Goal: Task Accomplishment & Management: Manage account settings

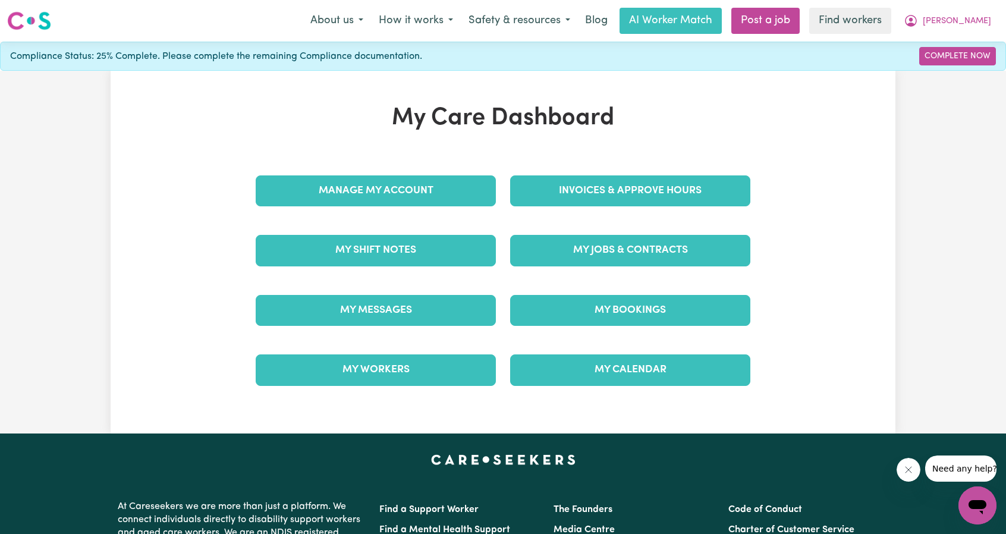
click at [605, 206] on div "Invoices & Approve Hours" at bounding box center [630, 190] width 254 height 59
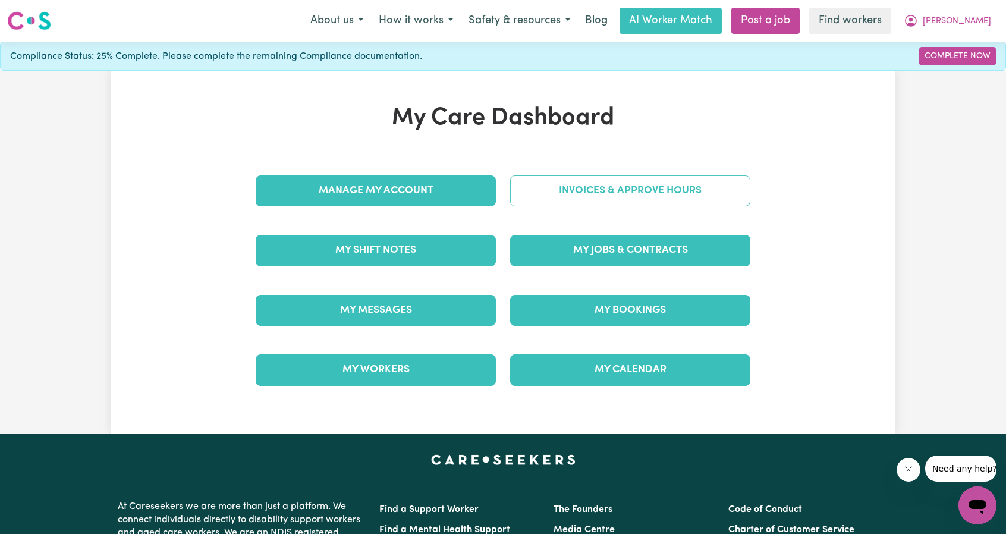
click at [608, 195] on link "Invoices & Approve Hours" at bounding box center [630, 190] width 240 height 31
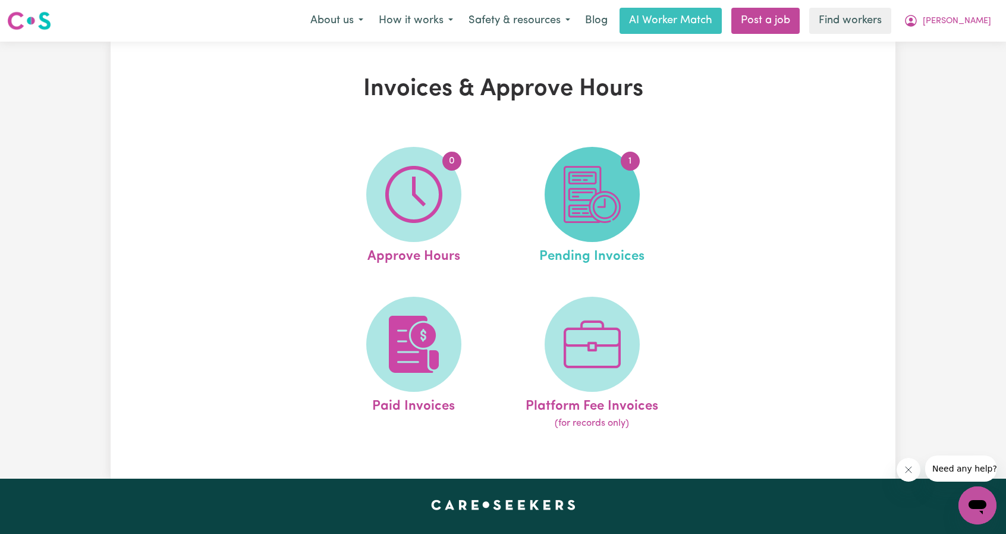
click at [608, 214] on img at bounding box center [592, 194] width 57 height 57
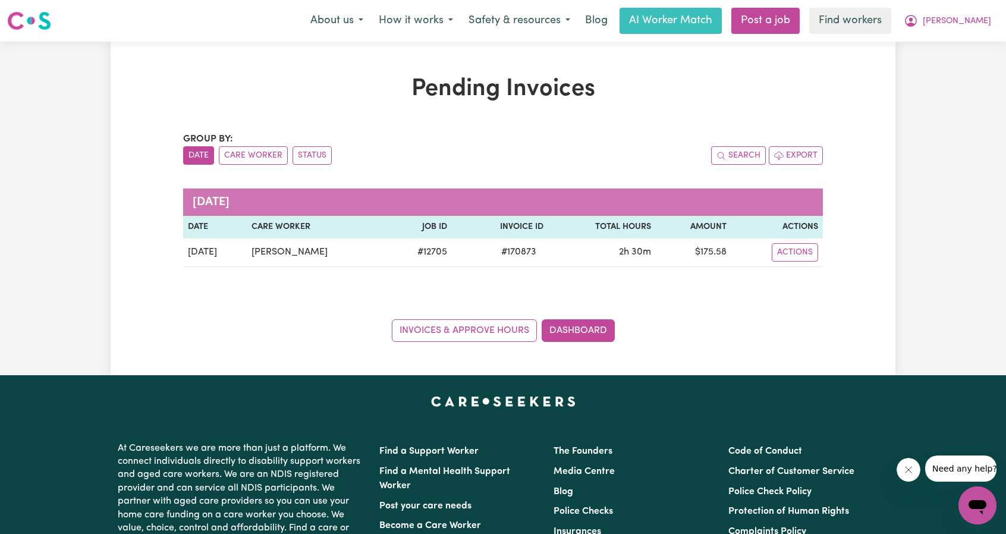
click at [939, 95] on div "Pending Invoices Group by: Date Care Worker Status Search Export August 2025 Da…" at bounding box center [503, 208] width 1006 height 333
click at [964, 28] on button "Catherine" at bounding box center [947, 20] width 103 height 25
click at [945, 40] on link "My Dashboard" at bounding box center [951, 46] width 94 height 23
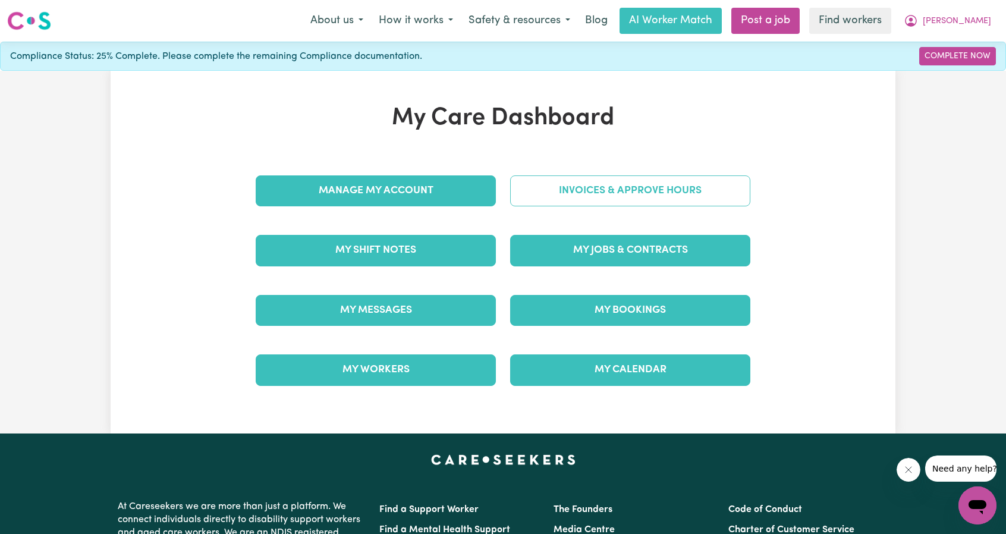
click at [652, 180] on link "Invoices & Approve Hours" at bounding box center [630, 190] width 240 height 31
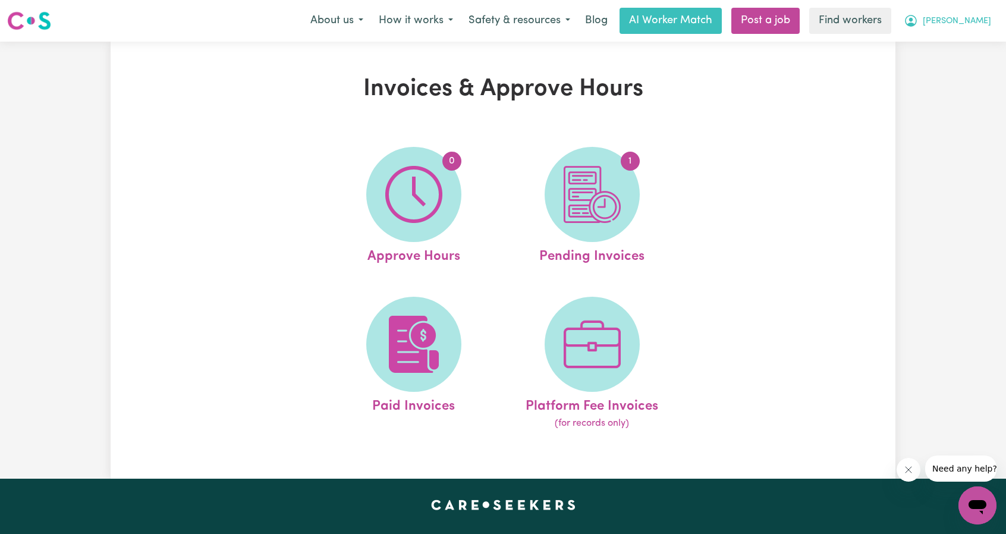
click at [974, 18] on span "Catherine" at bounding box center [957, 21] width 68 height 13
click at [918, 41] on link "My Dashboard" at bounding box center [951, 46] width 94 height 23
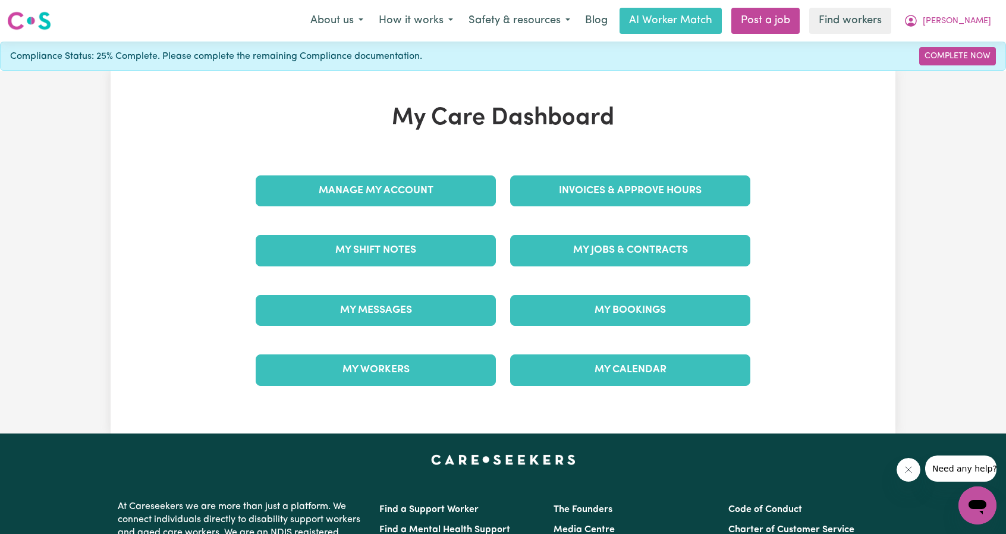
click at [661, 225] on div "My Jobs & Contracts" at bounding box center [630, 250] width 254 height 59
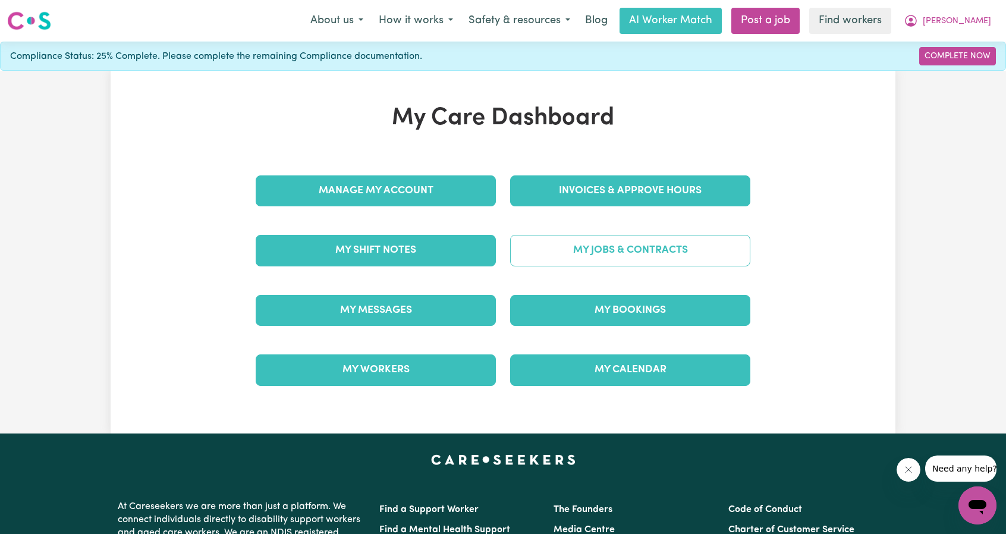
click at [659, 241] on link "My Jobs & Contracts" at bounding box center [630, 250] width 240 height 31
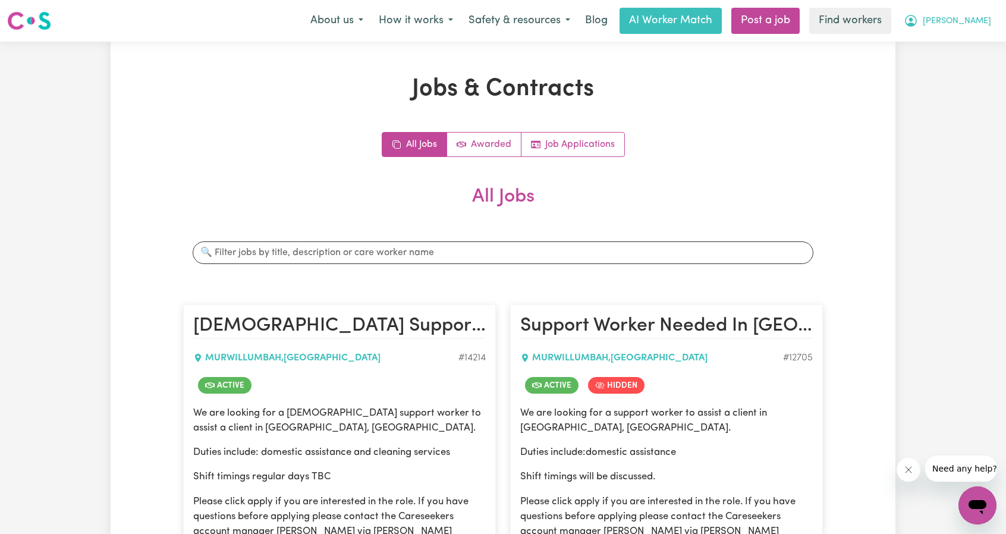
click at [963, 18] on span "Catherine" at bounding box center [957, 21] width 68 height 13
click at [940, 39] on link "My Dashboard" at bounding box center [951, 46] width 94 height 23
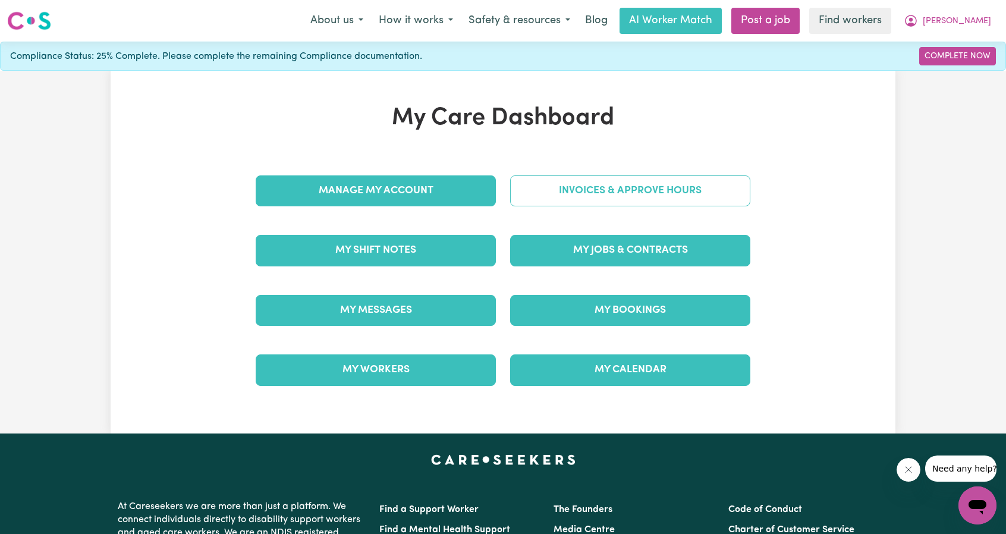
click at [614, 183] on link "Invoices & Approve Hours" at bounding box center [630, 190] width 240 height 31
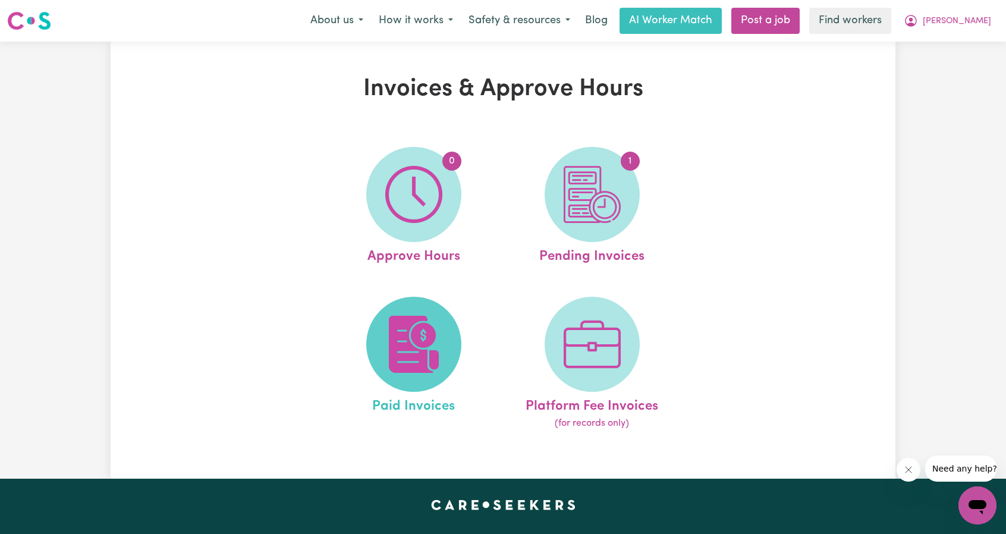
click at [413, 309] on span at bounding box center [413, 344] width 95 height 95
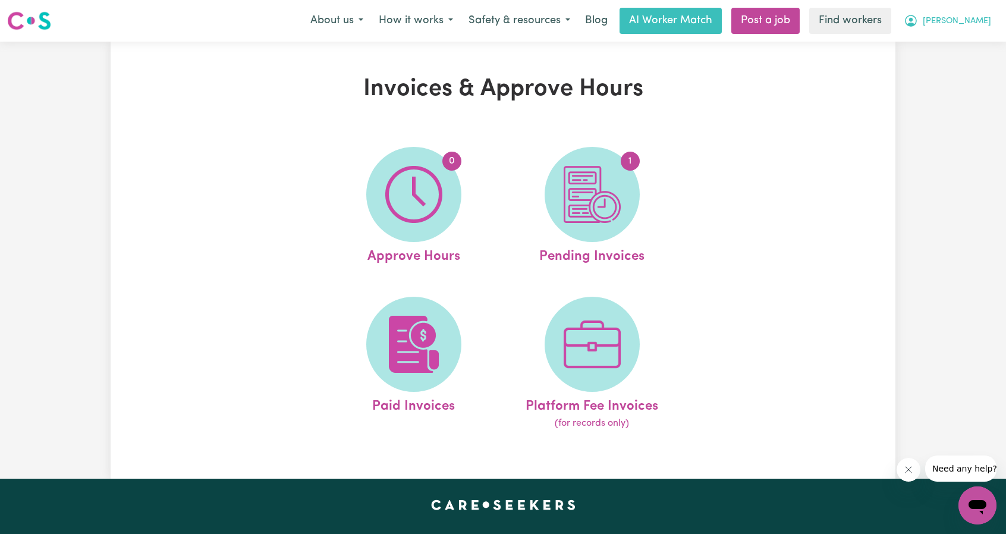
click at [956, 29] on button "Catherine" at bounding box center [947, 20] width 103 height 25
click at [944, 43] on link "My Dashboard" at bounding box center [951, 46] width 94 height 23
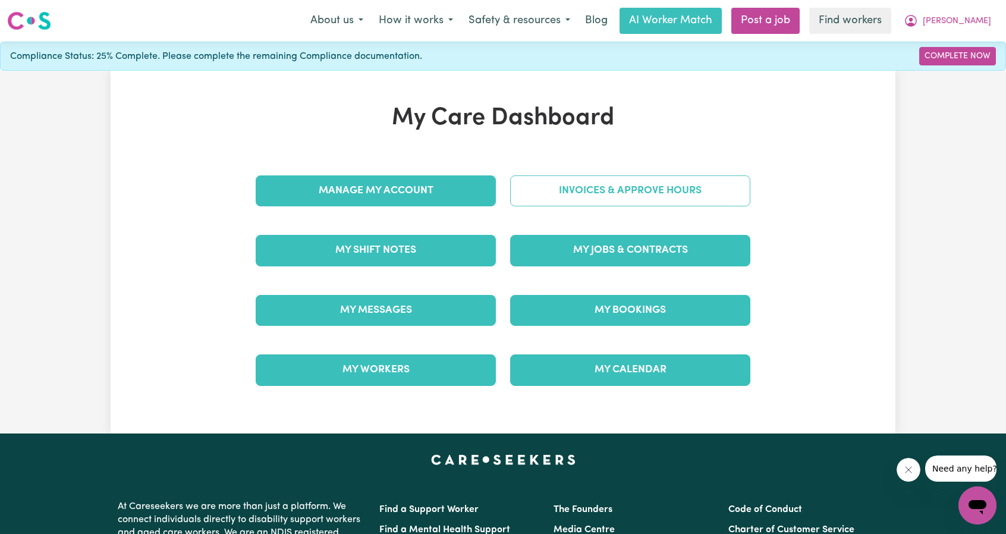
click at [616, 188] on link "Invoices & Approve Hours" at bounding box center [630, 190] width 240 height 31
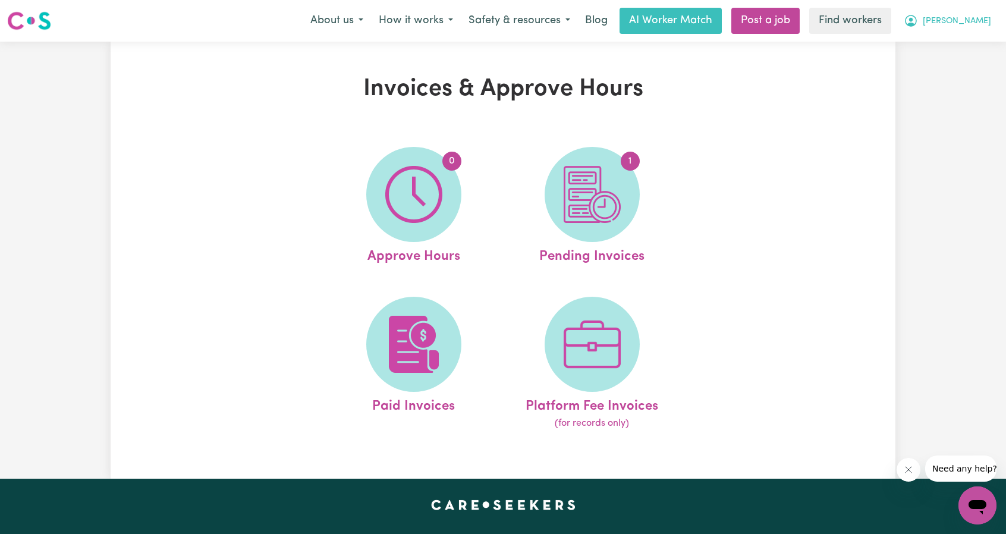
click at [977, 29] on button "Catherine" at bounding box center [947, 20] width 103 height 25
click at [961, 39] on link "My Dashboard" at bounding box center [951, 46] width 94 height 23
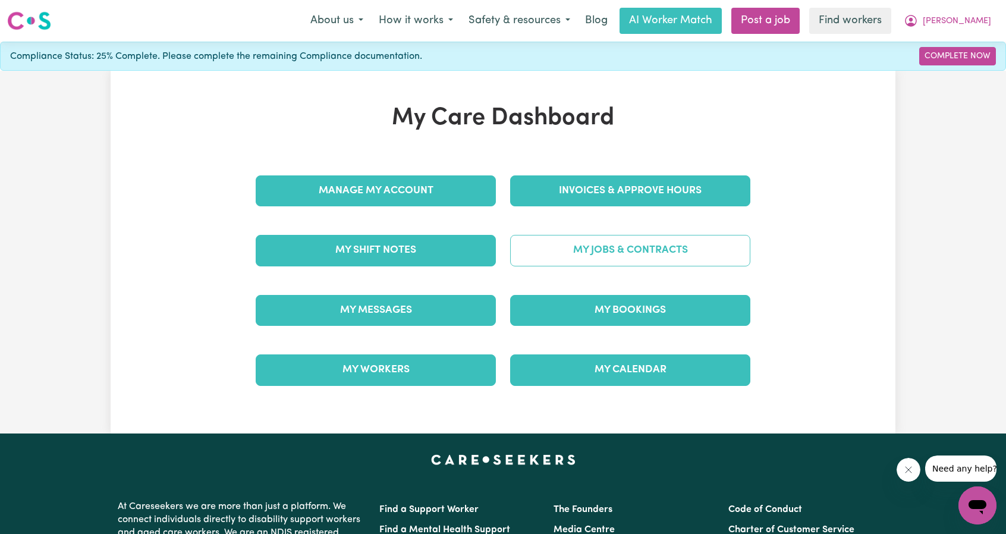
click at [634, 251] on link "My Jobs & Contracts" at bounding box center [630, 250] width 240 height 31
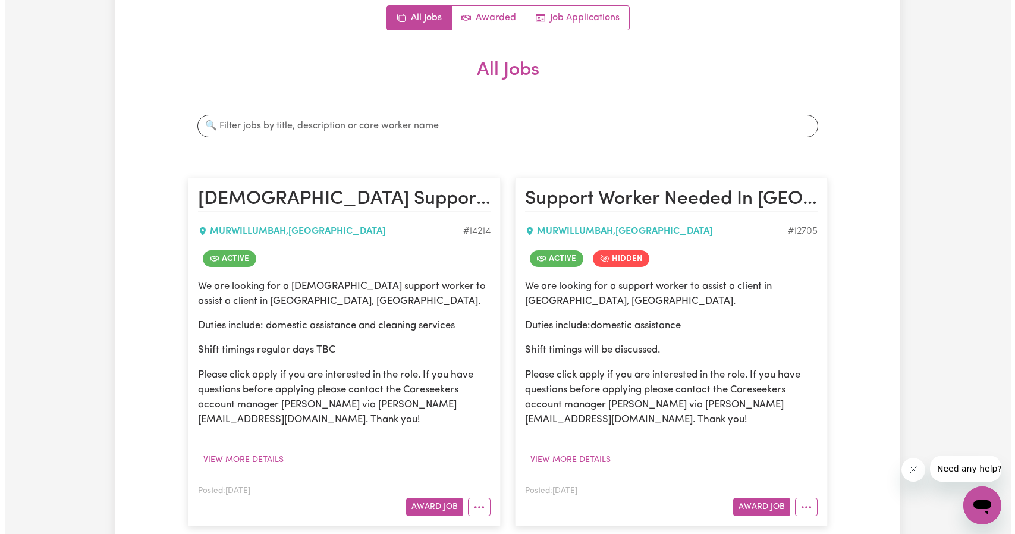
scroll to position [238, 0]
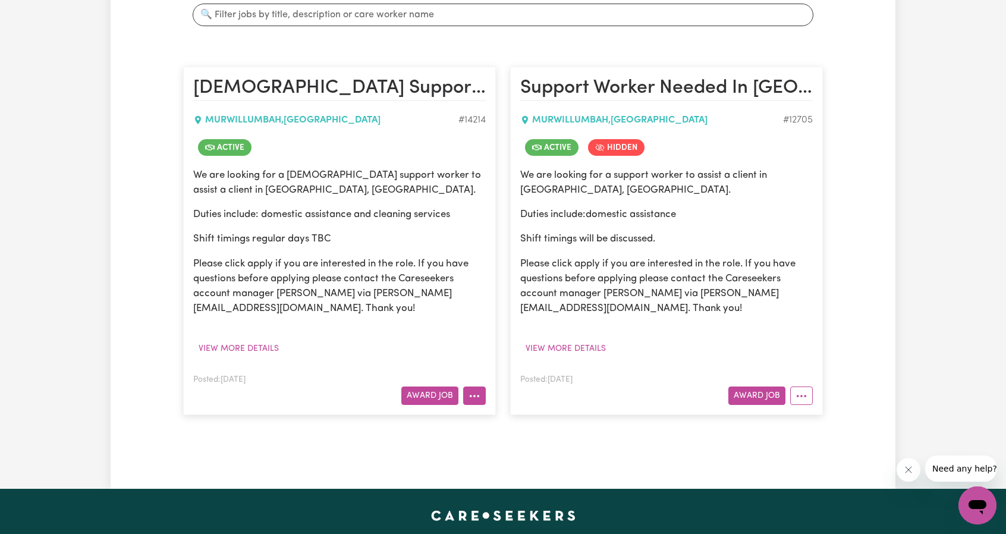
click at [482, 395] on button "More options" at bounding box center [474, 395] width 23 height 18
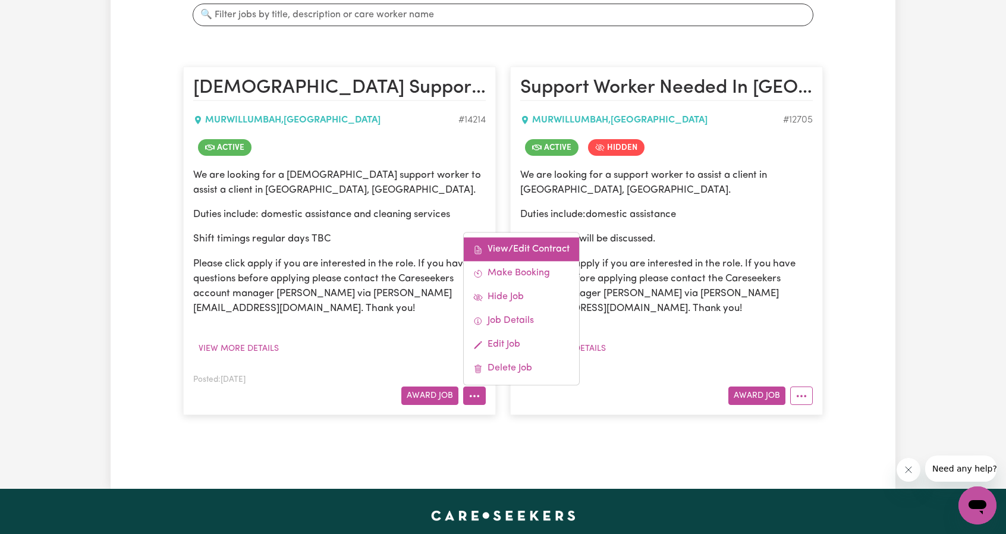
click at [541, 243] on link "View/Edit Contract" at bounding box center [521, 250] width 115 height 24
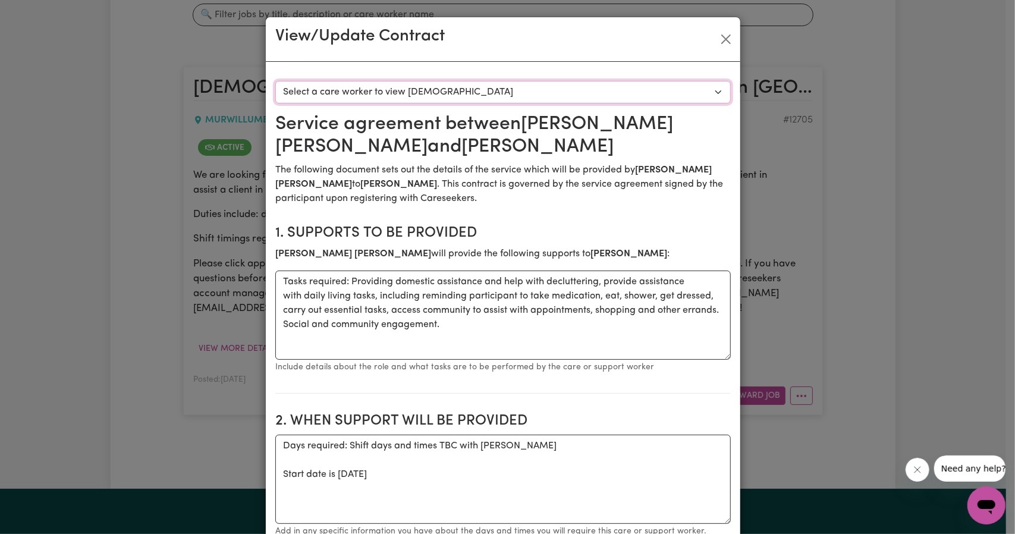
click at [507, 101] on select "Select a care worker to view contract #10338 - Jenny Flanagan (contract accepte…" at bounding box center [502, 92] width 455 height 23
select select "9950"
click at [275, 81] on select "Select a care worker to view contract #10338 - Jenny Flanagan (contract accepte…" at bounding box center [502, 92] width 455 height 23
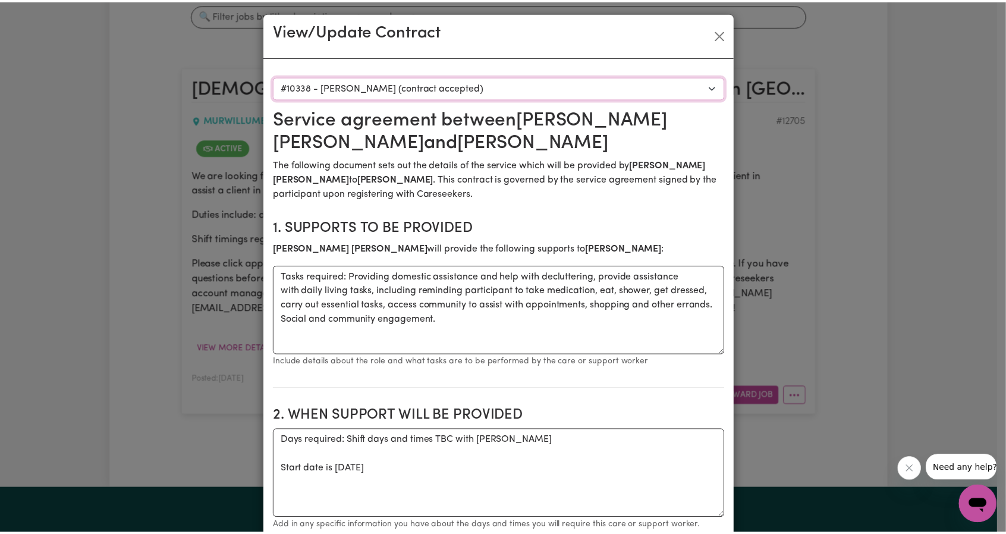
scroll to position [0, 0]
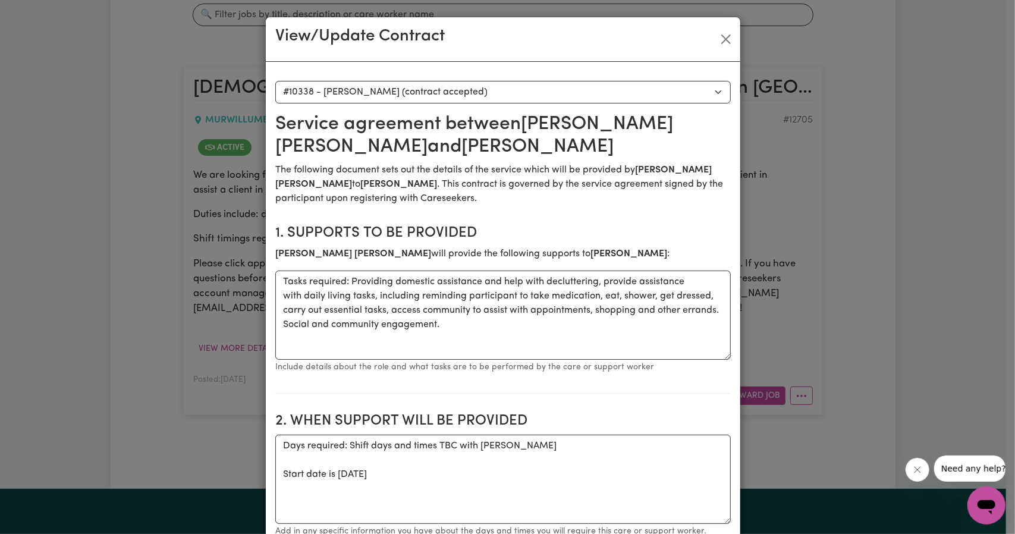
click at [711, 42] on div "View/Update Contract" at bounding box center [503, 39] width 474 height 45
click at [719, 40] on button "Close" at bounding box center [725, 39] width 19 height 19
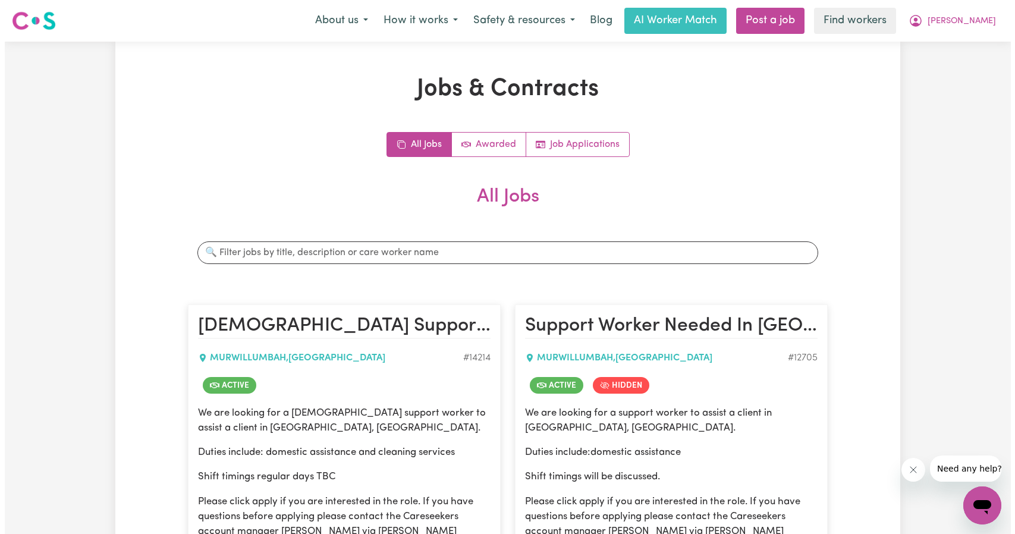
scroll to position [238, 0]
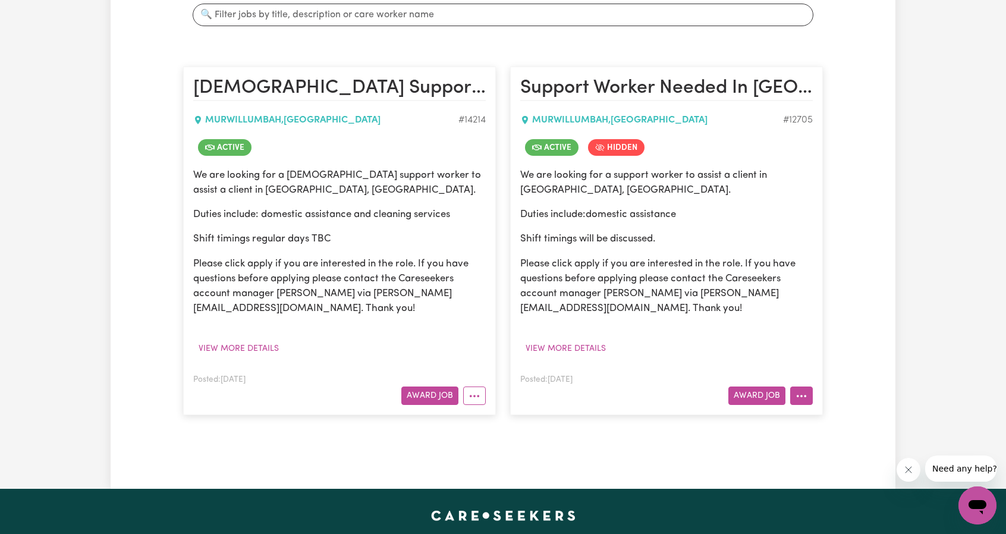
click at [808, 390] on button "More options" at bounding box center [801, 395] width 23 height 18
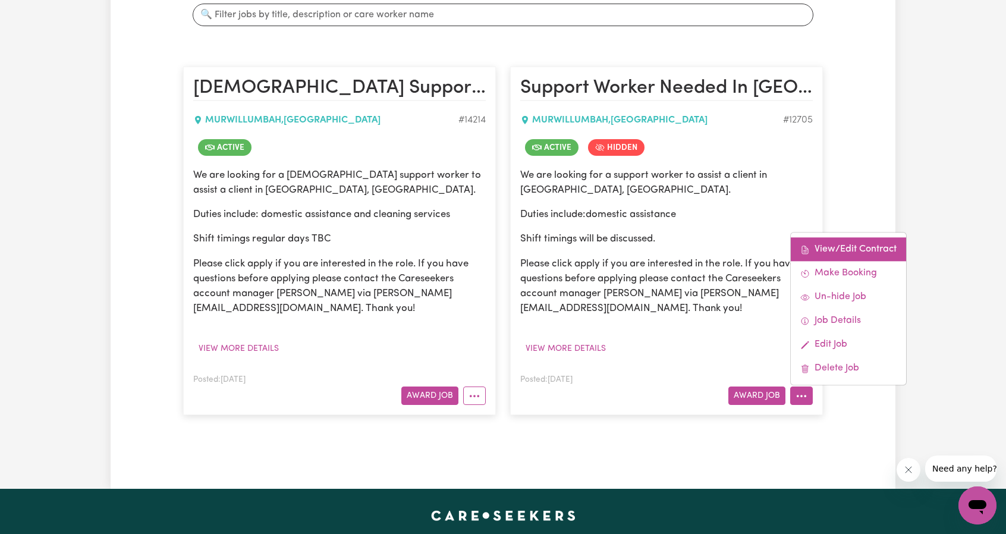
click at [830, 243] on link "View/Edit Contract" at bounding box center [848, 250] width 115 height 24
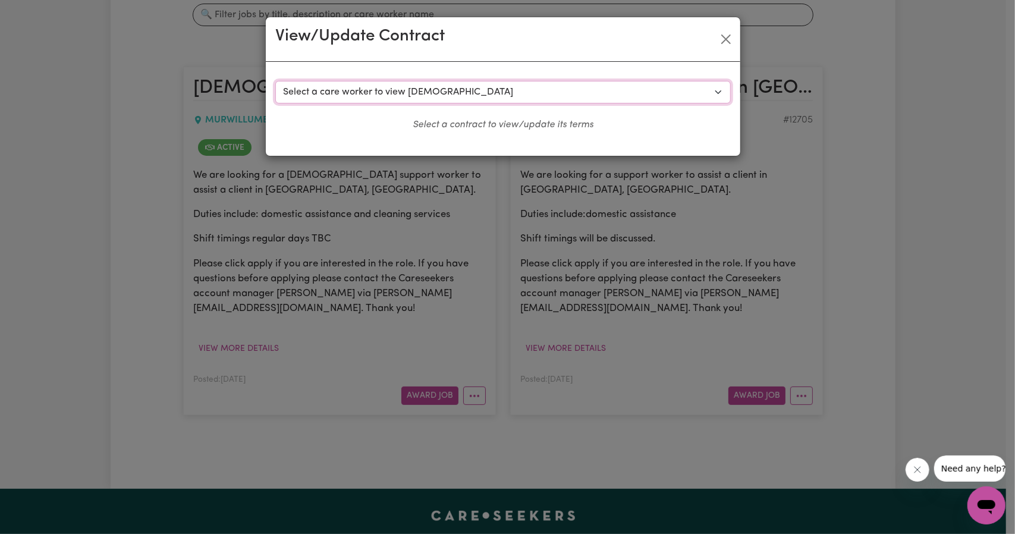
click at [559, 91] on select "Select a care worker to view contract #9319 - Sasha G (contract terminated) #93…" at bounding box center [502, 92] width 455 height 23
select select "8932"
click at [275, 81] on select "Select a care worker to view contract #9319 - Sasha G (contract terminated) #93…" at bounding box center [502, 92] width 455 height 23
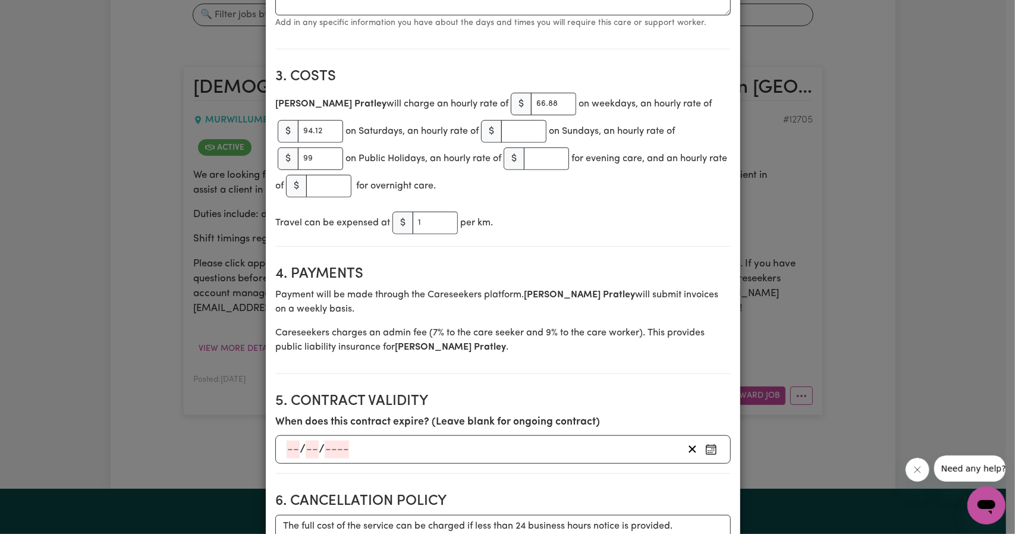
scroll to position [357, 0]
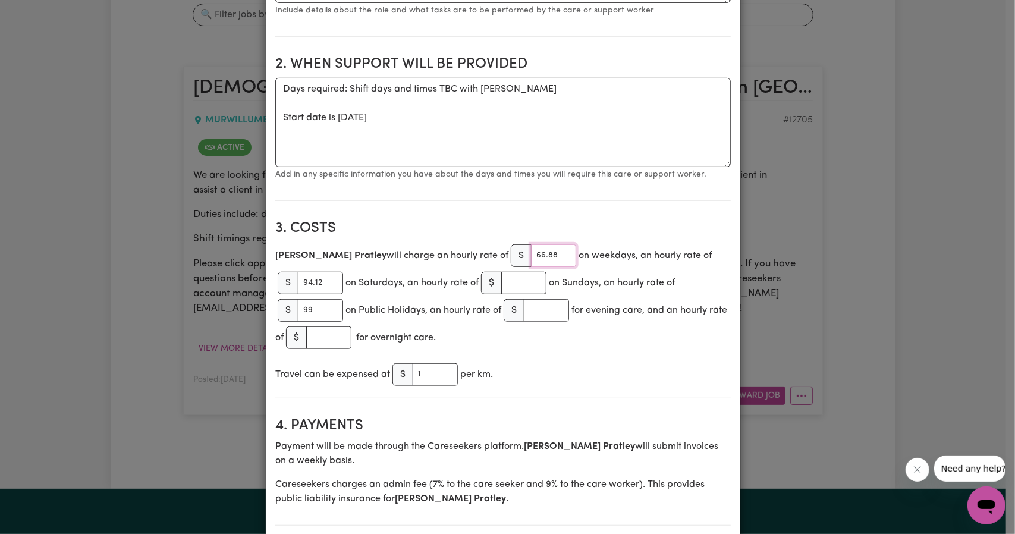
click at [531, 256] on input "66.88" at bounding box center [553, 255] width 45 height 23
type input "65.21"
click at [300, 283] on input "94.12" at bounding box center [320, 283] width 45 height 23
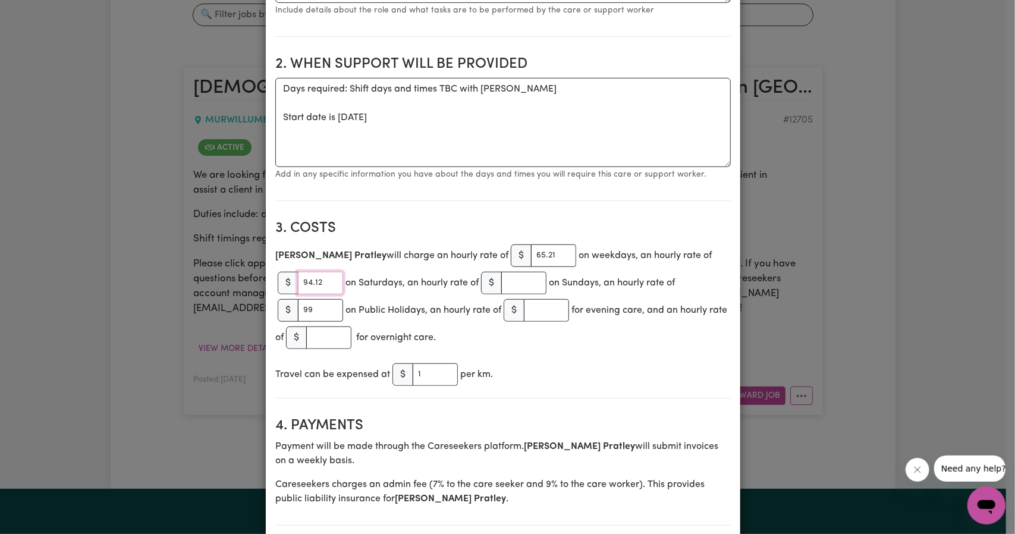
click at [300, 283] on input "94.12" at bounding box center [320, 283] width 45 height 23
type input "91.76"
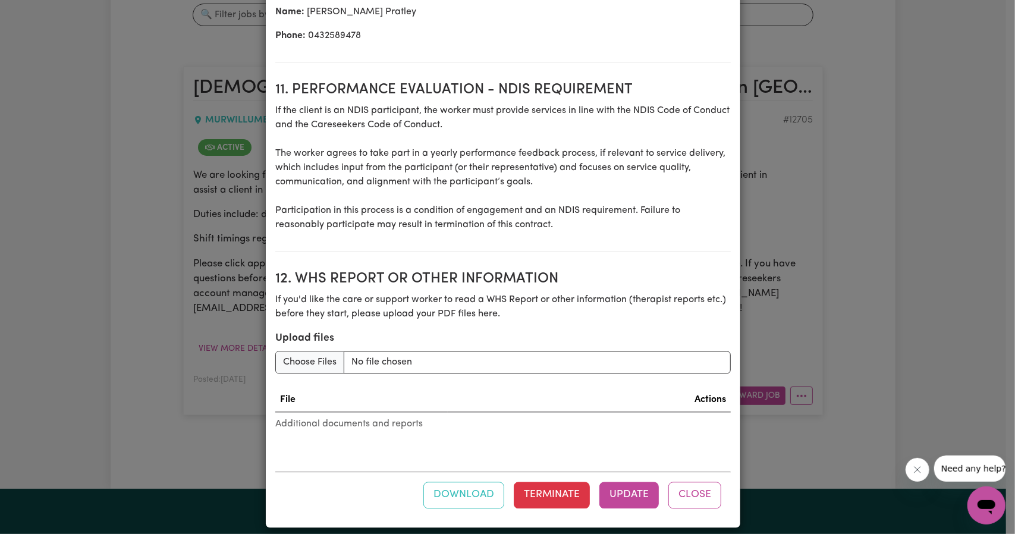
scroll to position [1558, 0]
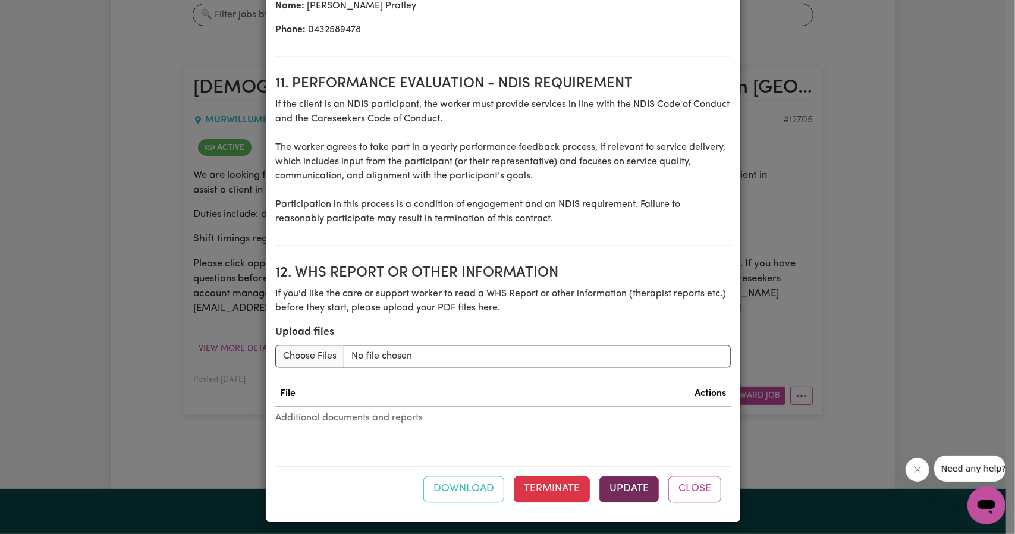
click at [629, 482] on button "Update" at bounding box center [628, 489] width 59 height 26
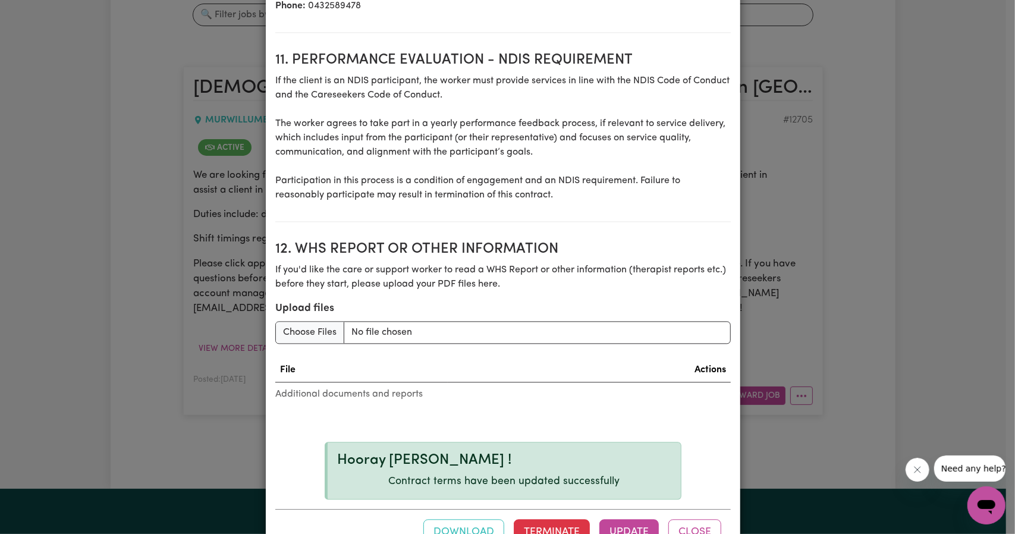
scroll to position [1625, 0]
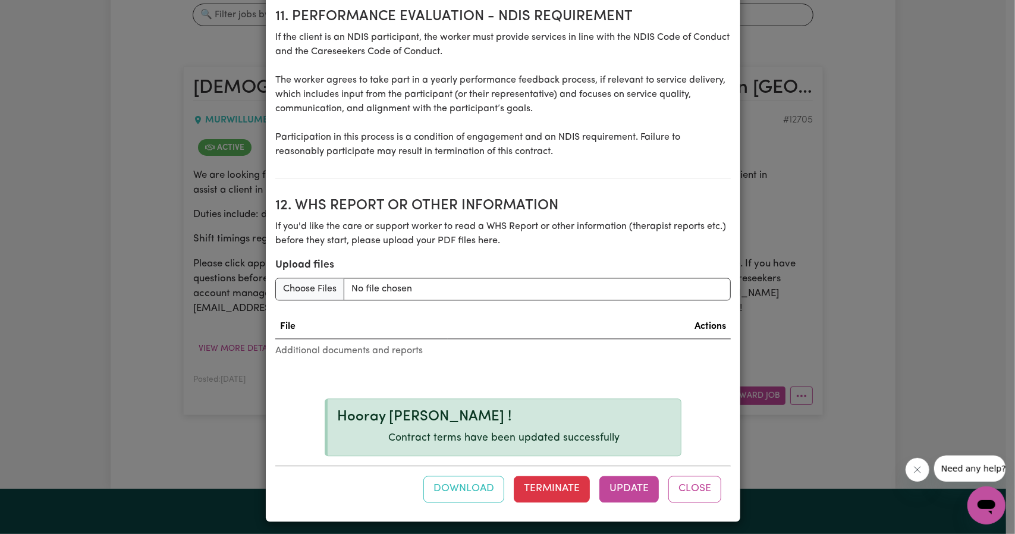
click at [440, 476] on button "Download" at bounding box center [463, 489] width 81 height 26
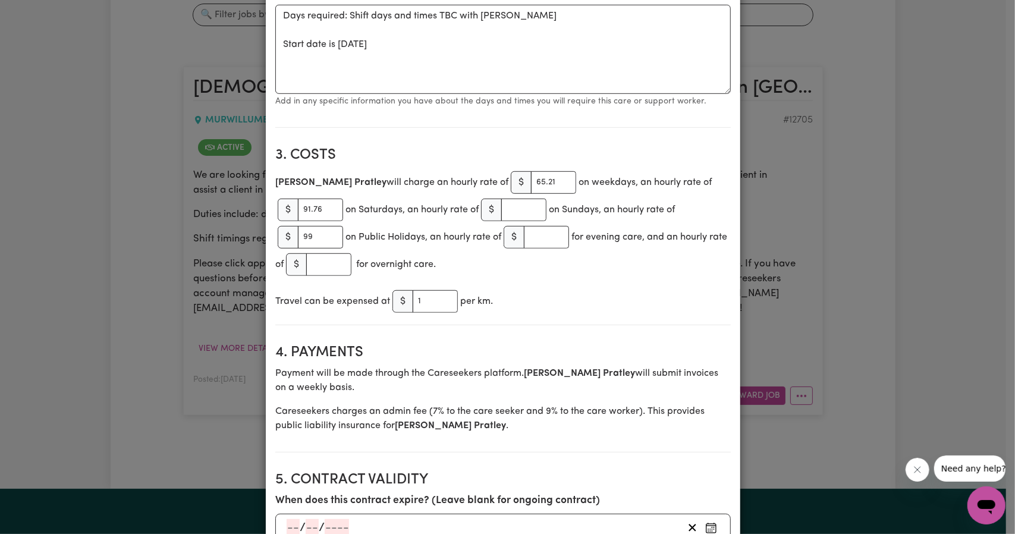
scroll to position [428, 0]
click at [312, 241] on input "99" at bounding box center [320, 239] width 45 height 23
click at [306, 240] on input "99" at bounding box center [320, 239] width 45 height 23
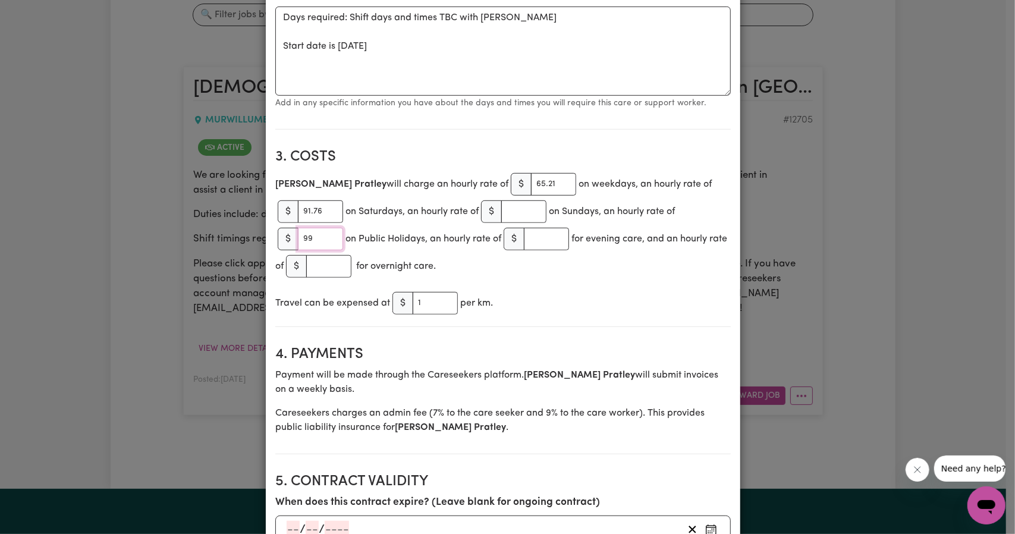
click at [306, 240] on input "99" at bounding box center [320, 239] width 45 height 23
paste input "1270593208932"
click at [311, 244] on input "99" at bounding box center [320, 239] width 45 height 23
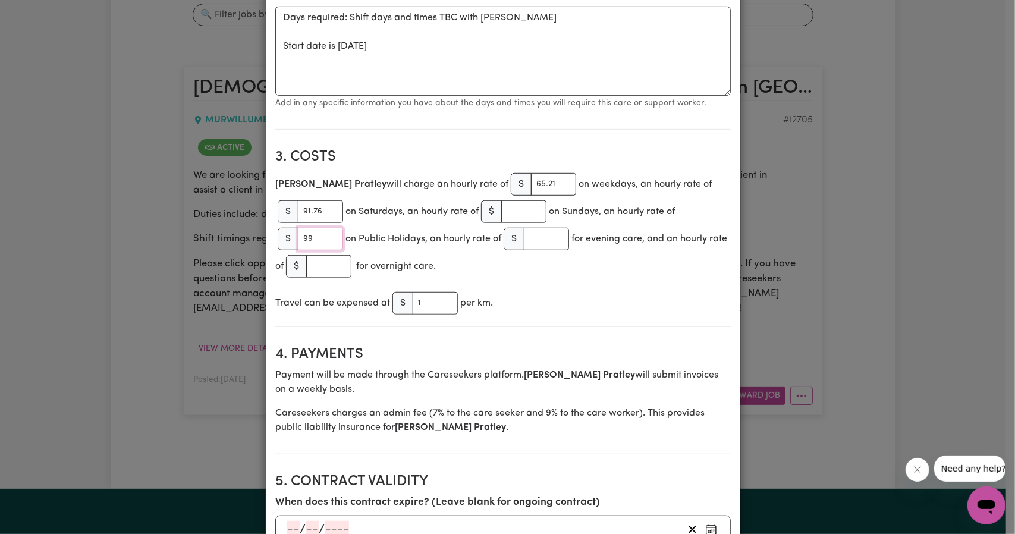
click at [311, 244] on input "99" at bounding box center [320, 239] width 45 height 23
type input "6"
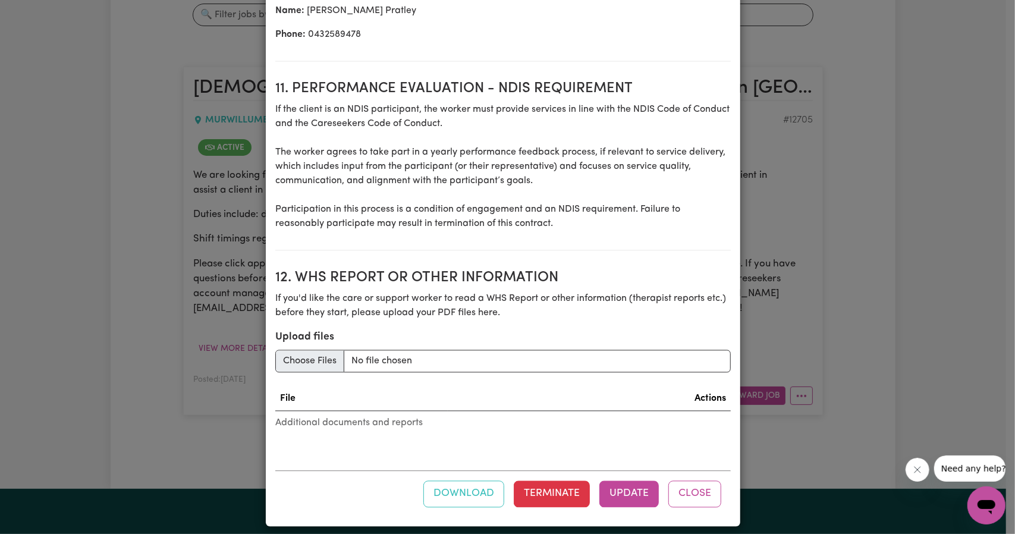
scroll to position [1558, 0]
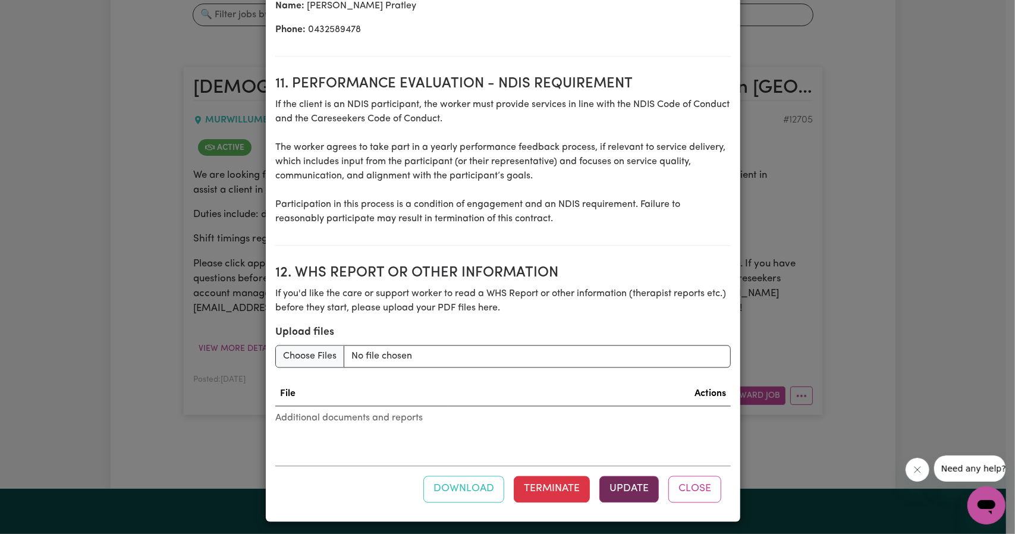
type input "96.21"
click at [630, 477] on button "Update" at bounding box center [628, 489] width 59 height 26
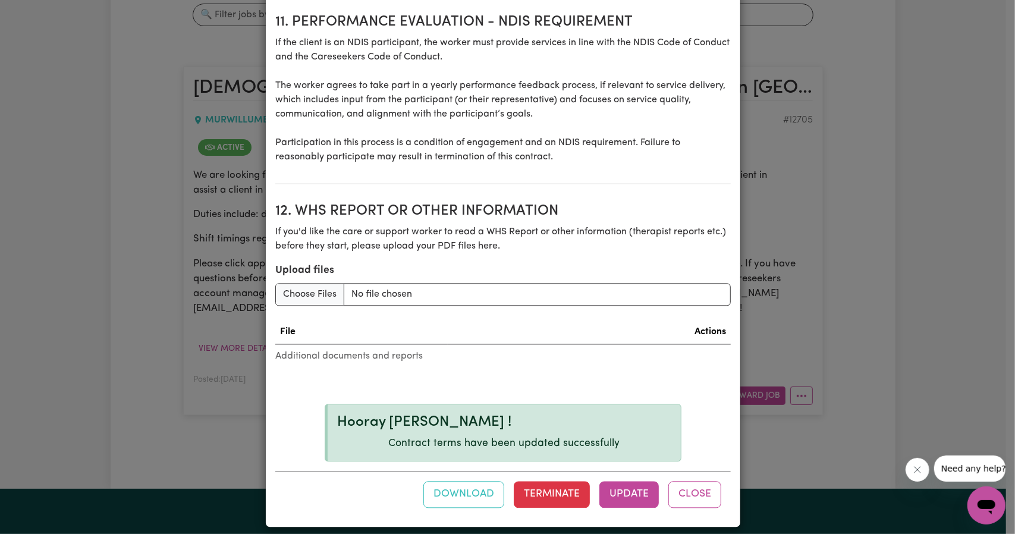
scroll to position [1625, 0]
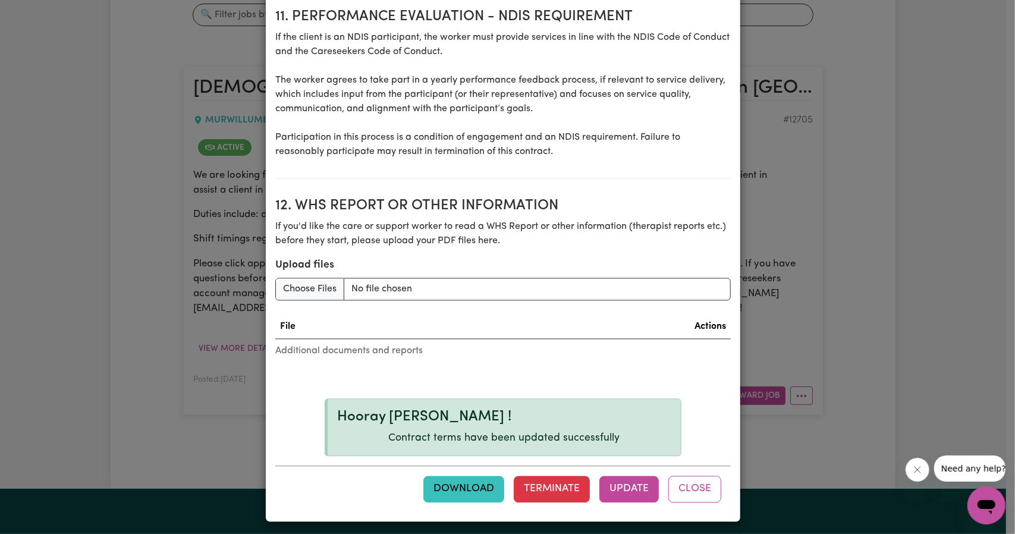
click at [467, 476] on button "Download" at bounding box center [463, 489] width 81 height 26
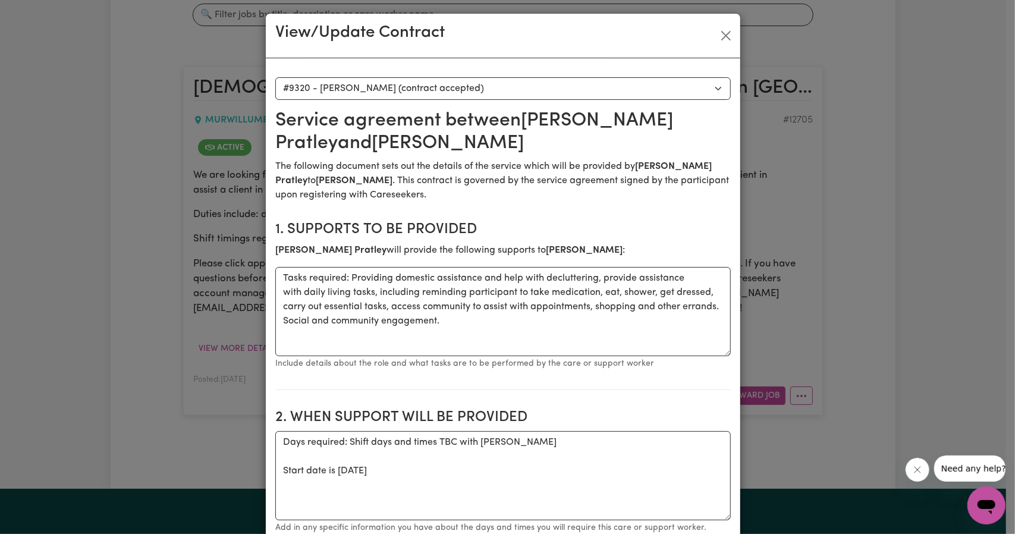
scroll to position [0, 0]
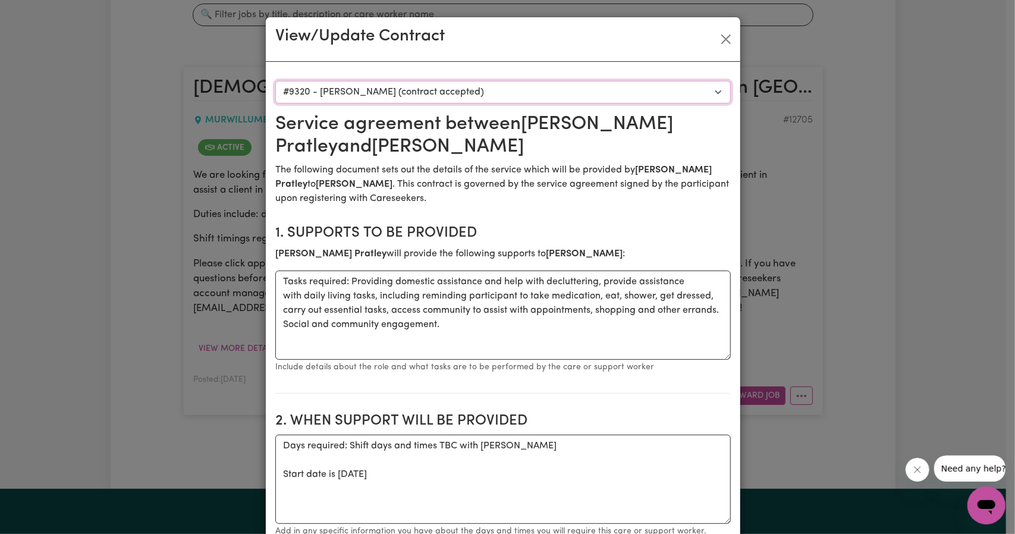
drag, startPoint x: 690, startPoint y: 92, endPoint x: 684, endPoint y: 93, distance: 6.0
click at [690, 92] on select "Select a care worker to view contract #9319 - Sasha G (contract terminated) #93…" at bounding box center [502, 92] width 455 height 23
select select "9829"
click at [275, 81] on select "Select a care worker to view contract #9319 - Sasha G (contract terminated) #93…" at bounding box center [502, 92] width 455 height 23
type textarea "Days required: Shift days and times TBC with Catherine Start date is Thursday 2…"
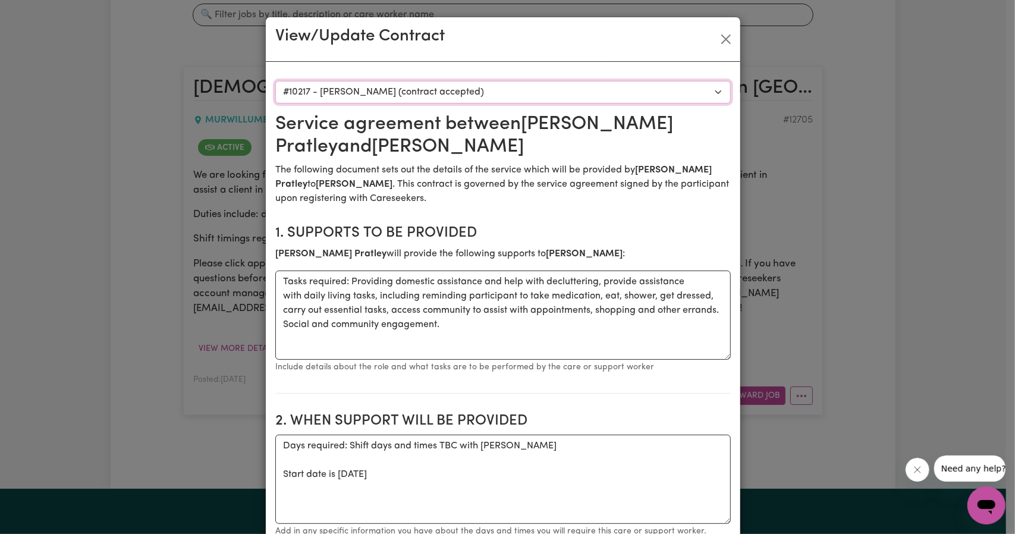
type input "91.76"
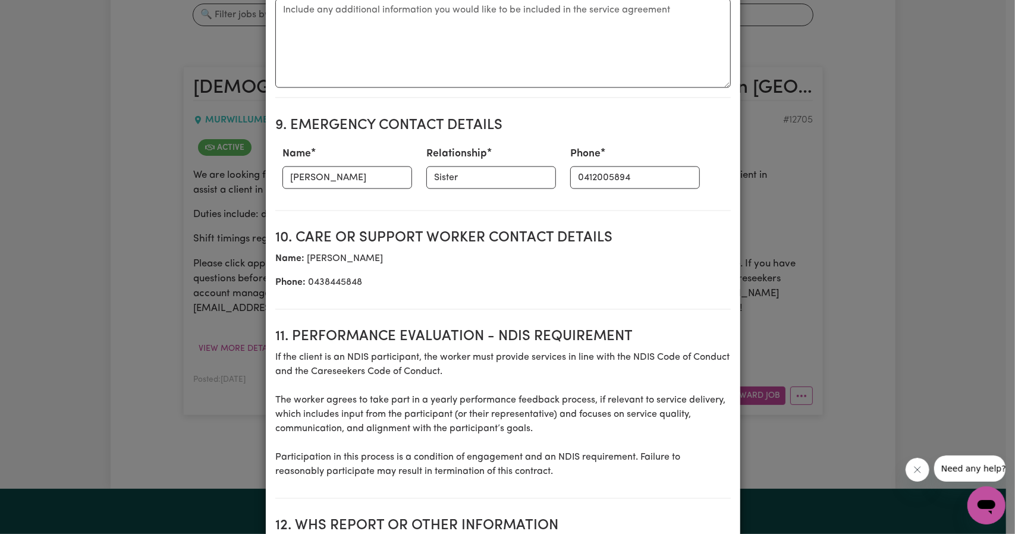
scroll to position [1531, 0]
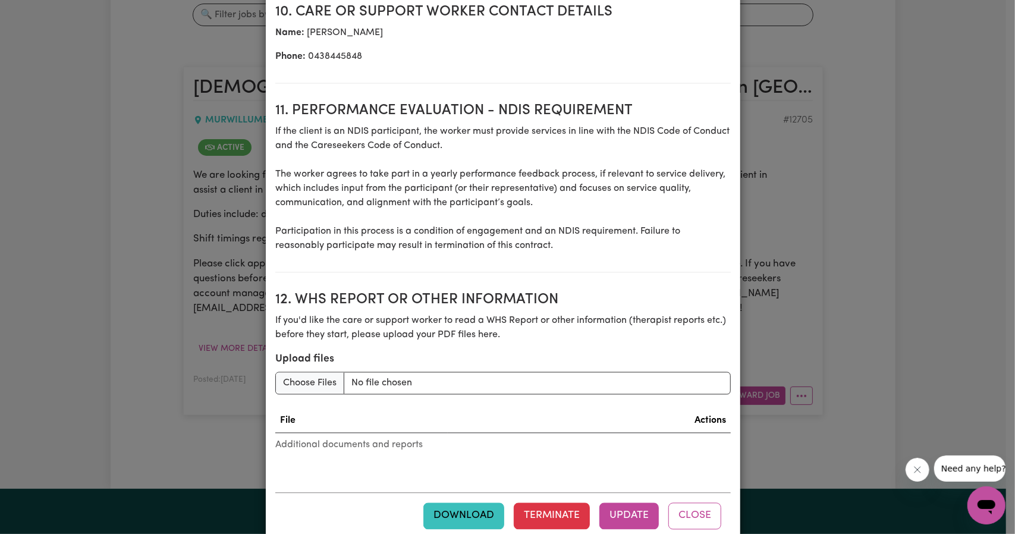
click at [462, 502] on button "Download" at bounding box center [463, 515] width 81 height 26
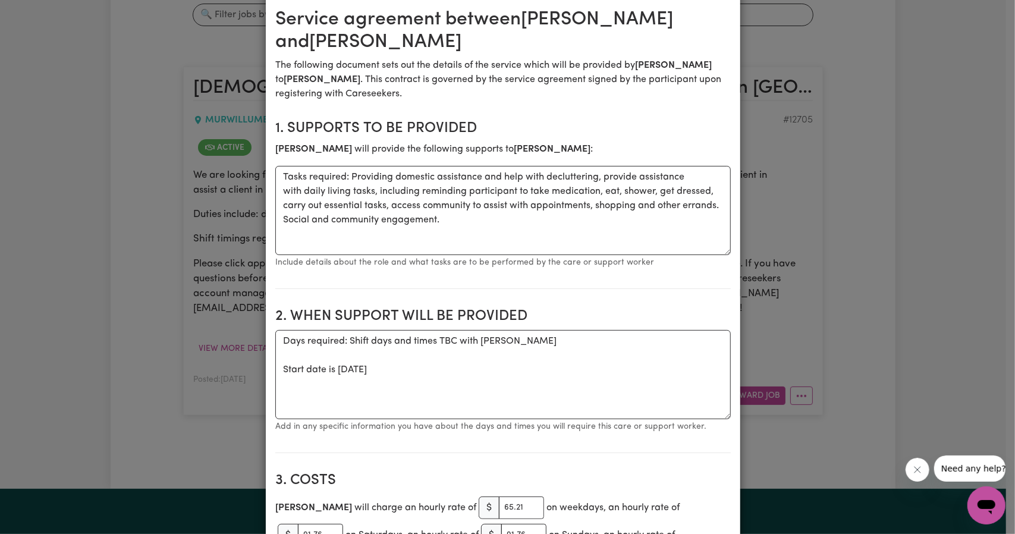
scroll to position [0, 0]
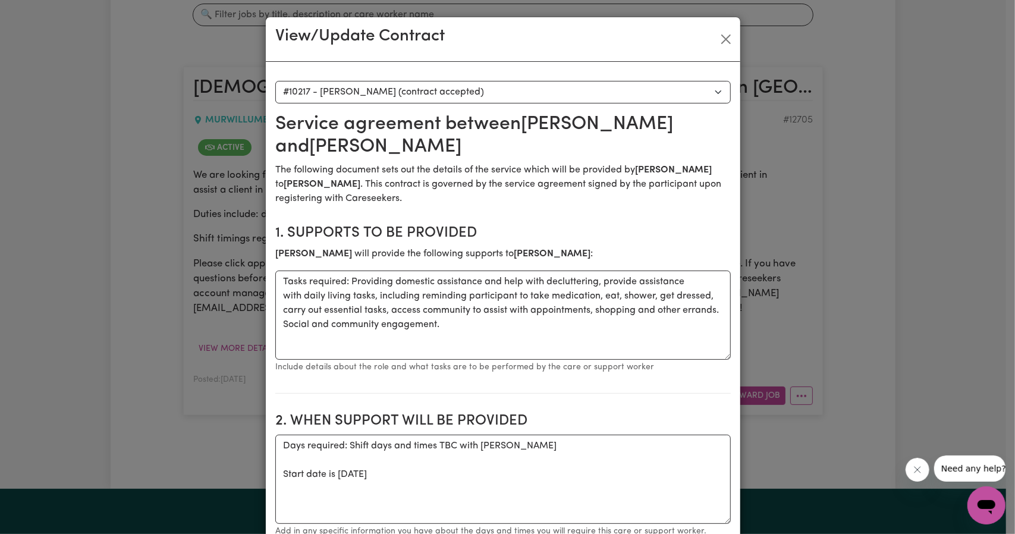
click at [431, 99] on select "Select a care worker to view contract #9319 - Sasha G (contract terminated) #93…" at bounding box center [502, 92] width 455 height 23
select select "9830"
click at [275, 81] on select "Select a care worker to view contract #9319 - Sasha G (contract terminated) #93…" at bounding box center [502, 92] width 455 height 23
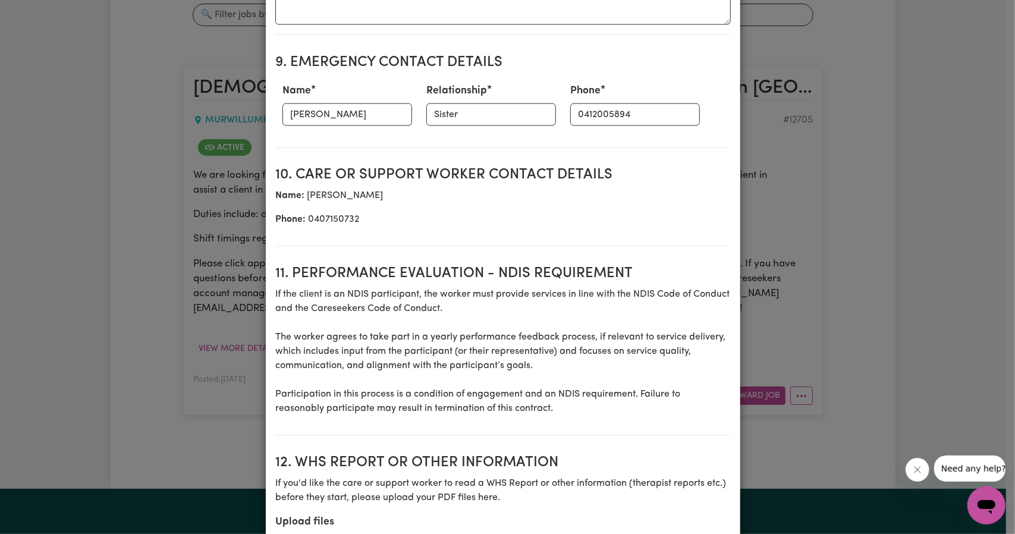
scroll to position [1531, 0]
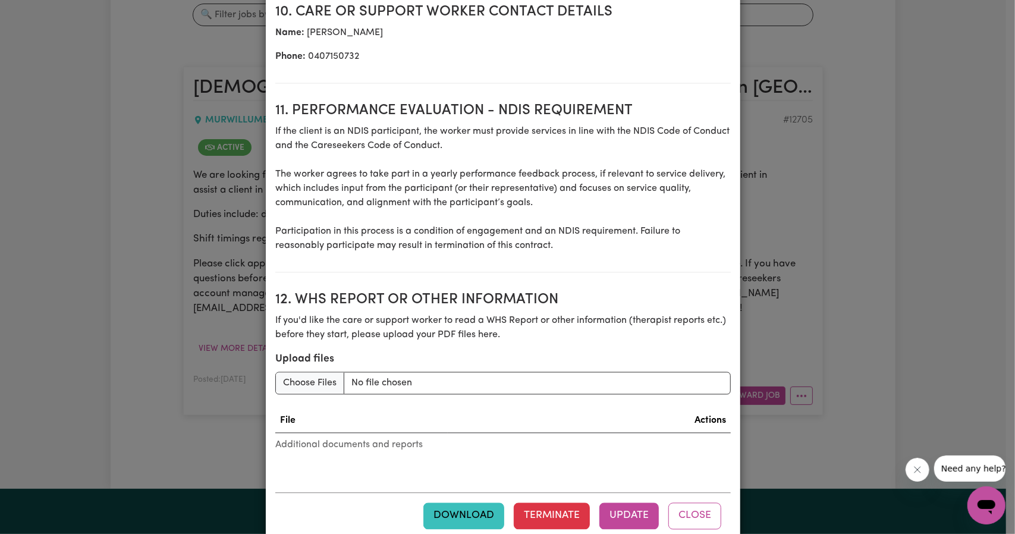
click at [474, 502] on button "Download" at bounding box center [463, 515] width 81 height 26
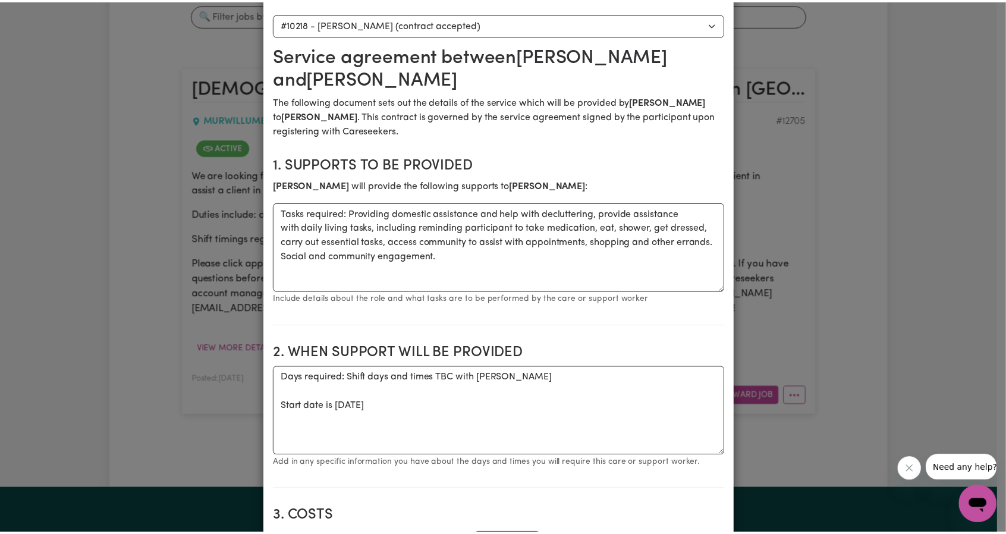
scroll to position [0, 0]
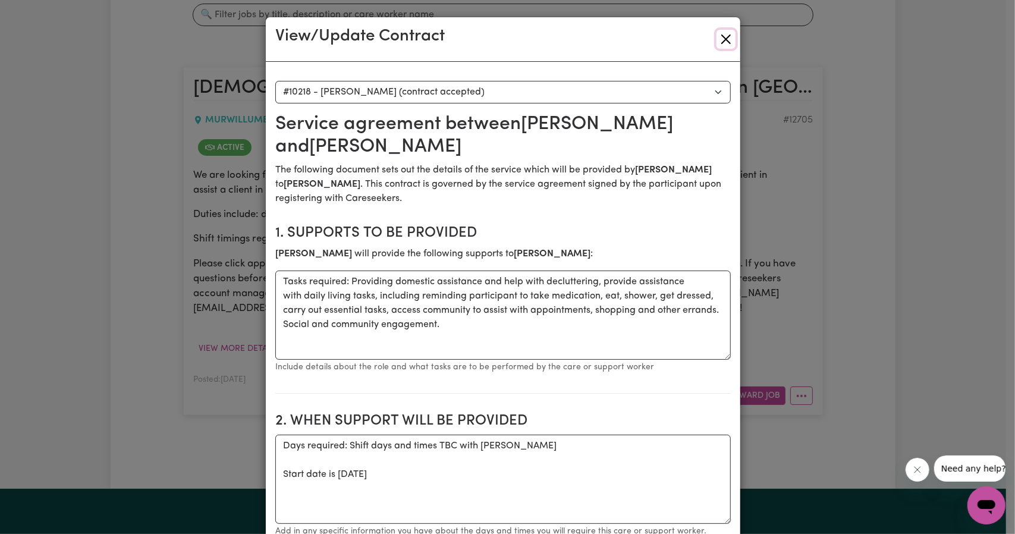
click at [725, 40] on button "Close" at bounding box center [725, 39] width 19 height 19
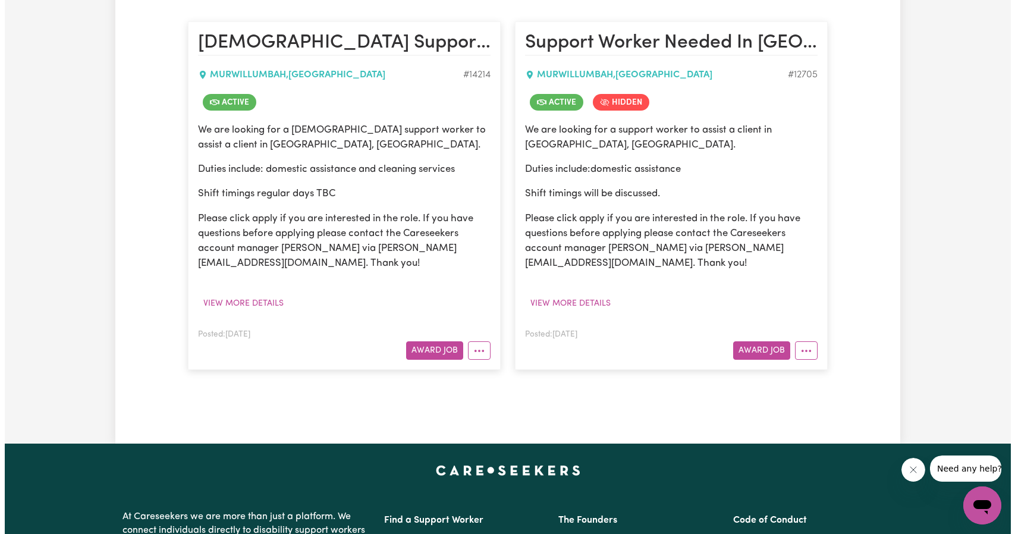
scroll to position [357, 0]
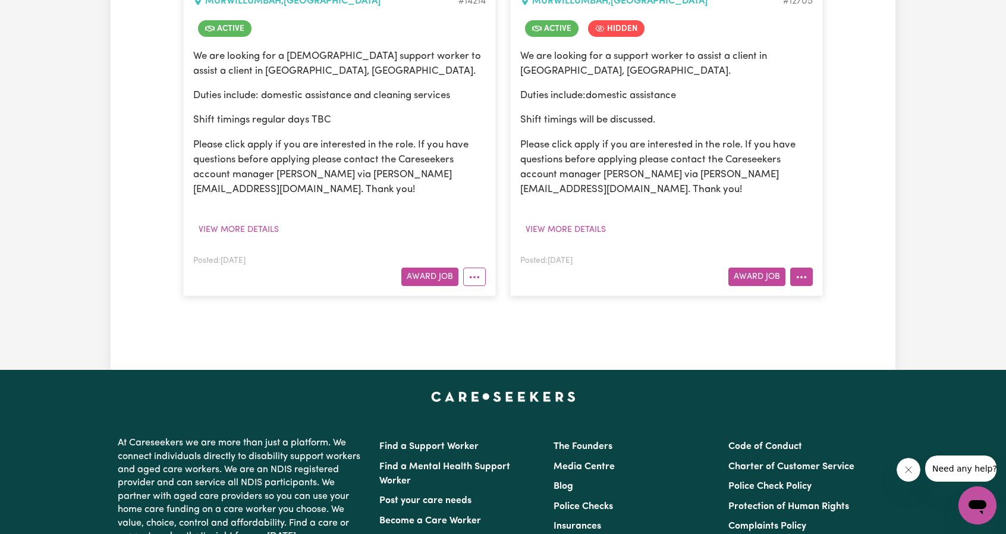
click at [807, 274] on icon "More options" at bounding box center [801, 277] width 12 height 12
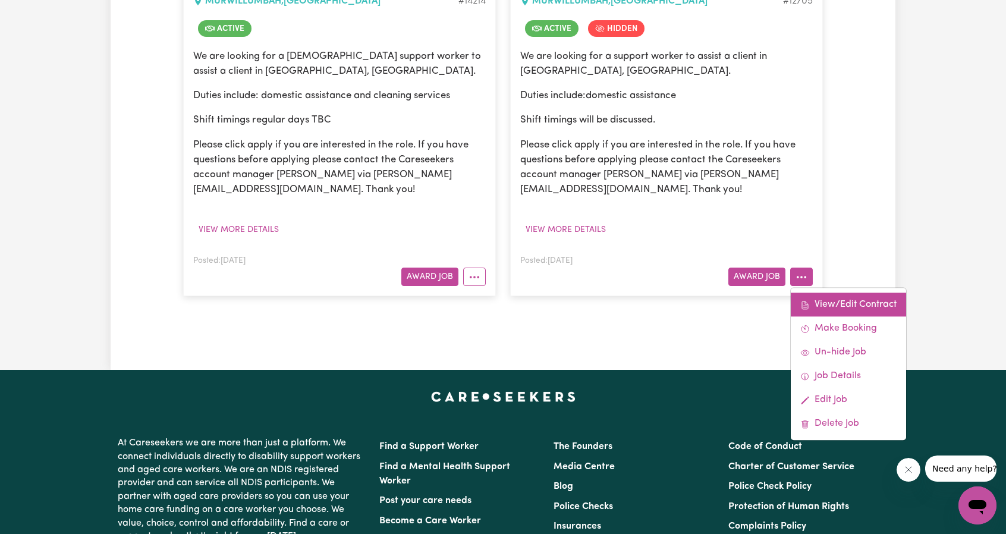
click at [814, 294] on link "View/Edit Contract" at bounding box center [848, 305] width 115 height 24
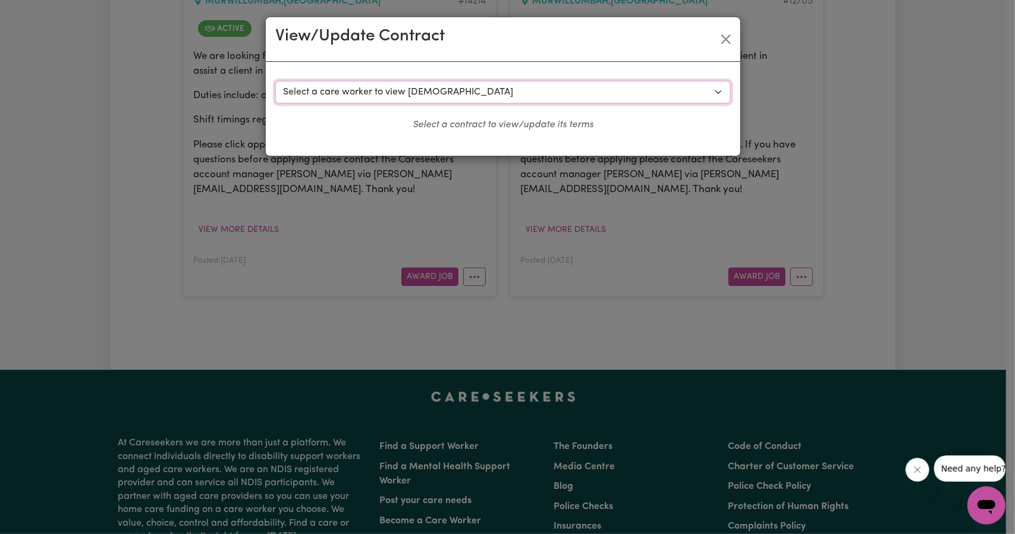
click at [448, 91] on select "Select a care worker to view contract #9319 - Sasha G (contract terminated) #93…" at bounding box center [502, 92] width 455 height 23
select select "9829"
click at [275, 81] on select "Select a care worker to view contract #9319 - Sasha G (contract terminated) #93…" at bounding box center [502, 92] width 455 height 23
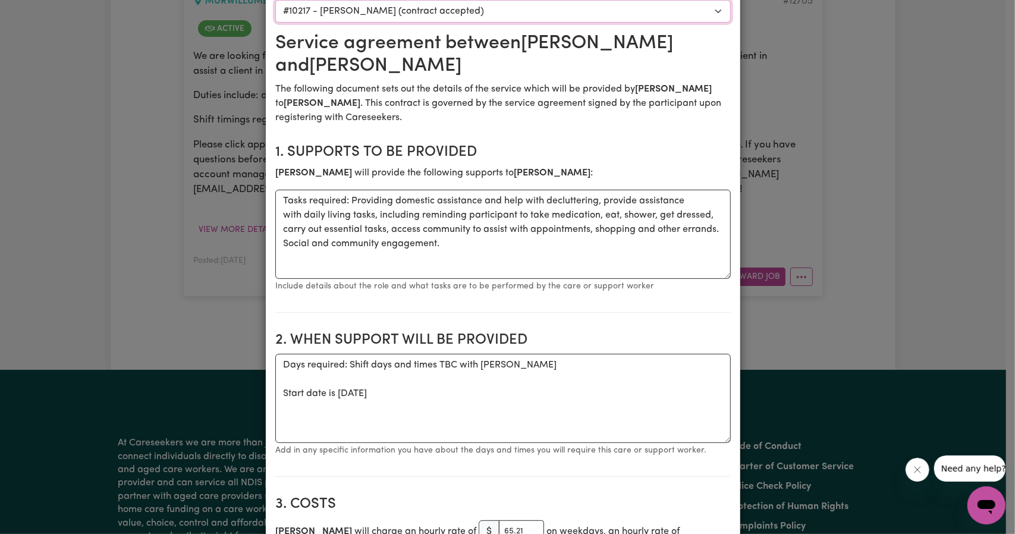
scroll to position [59, 0]
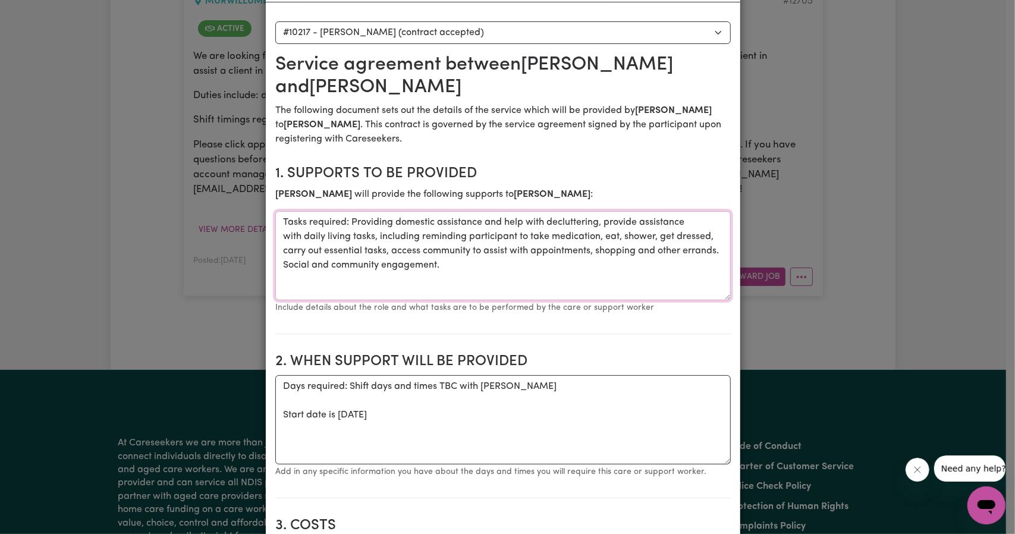
click at [457, 257] on textarea "Tasks required: Providing domestic assistance and help with decluttering, provi…" at bounding box center [502, 255] width 455 height 89
drag, startPoint x: 465, startPoint y: 268, endPoint x: 348, endPoint y: 225, distance: 124.1
click at [348, 225] on textarea "Tasks required: Providing domestic assistance and help with decluttering, provi…" at bounding box center [502, 255] width 455 height 89
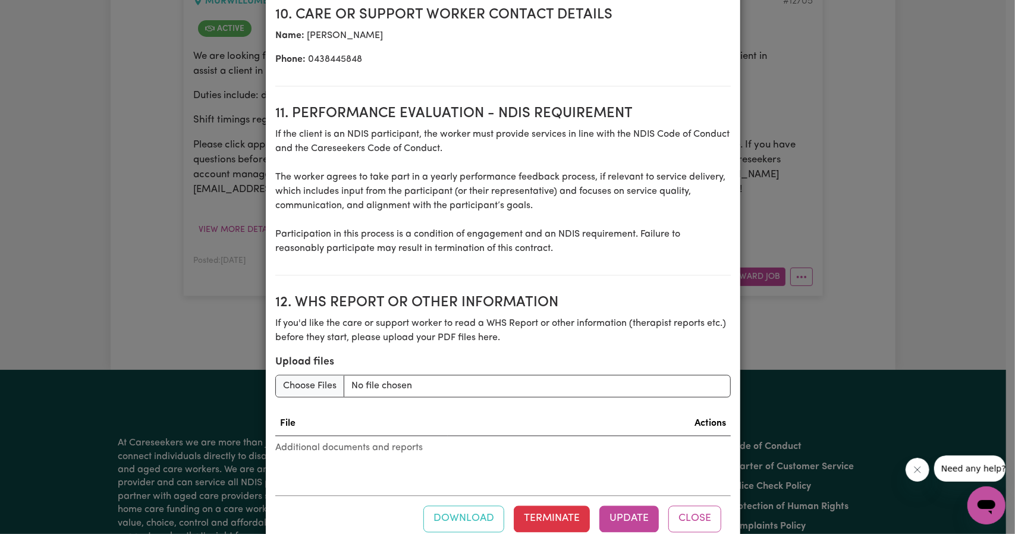
scroll to position [1531, 0]
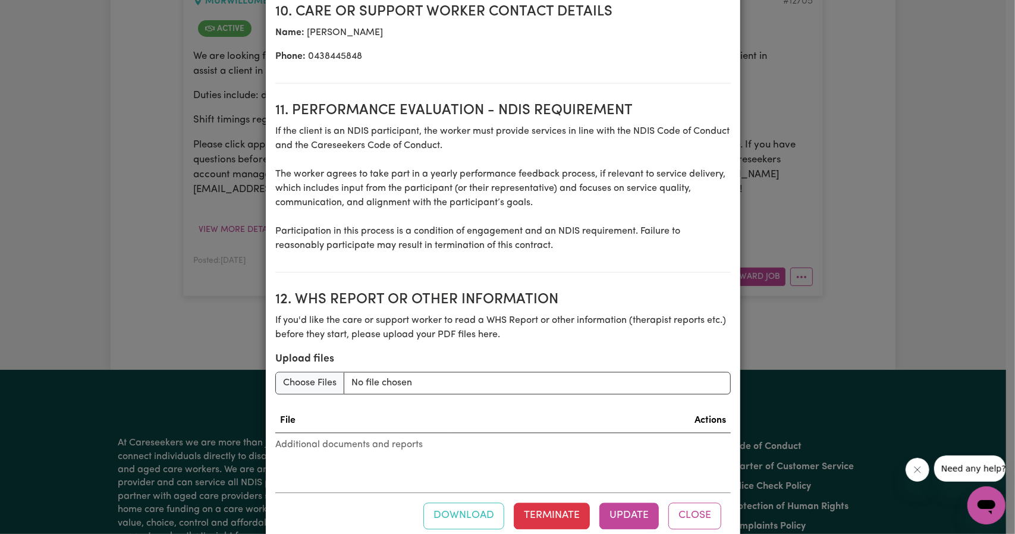
type textarea "Tasks required: Community Access"
click at [619, 498] on div "Download Terminate Update Close" at bounding box center [502, 515] width 455 height 46
click at [623, 502] on button "Update" at bounding box center [628, 515] width 59 height 26
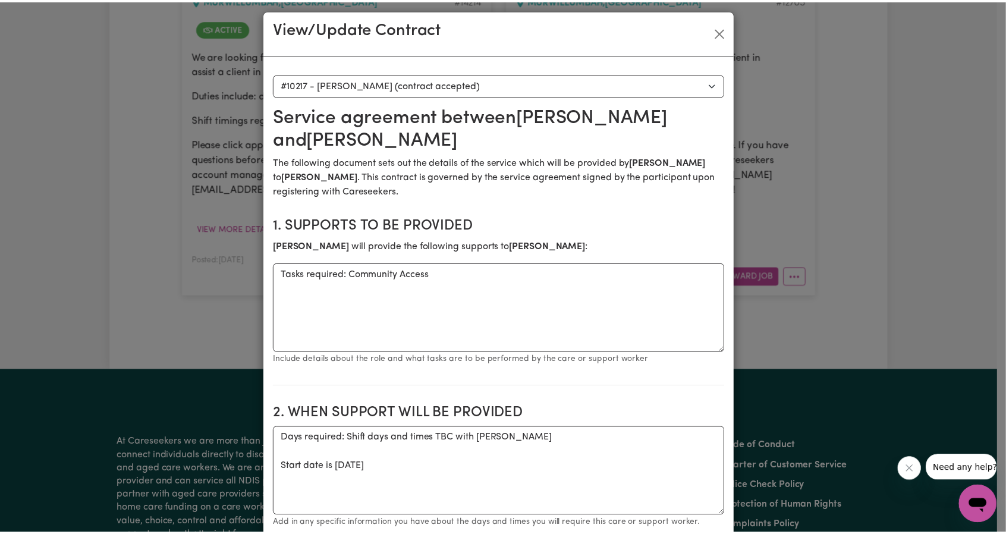
scroll to position [0, 0]
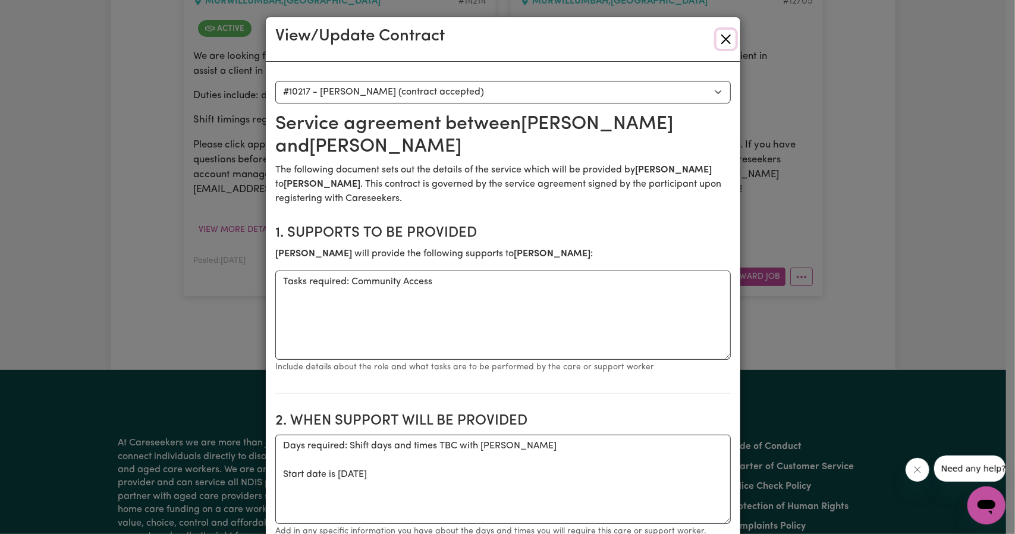
click at [723, 42] on button "Close" at bounding box center [725, 39] width 19 height 19
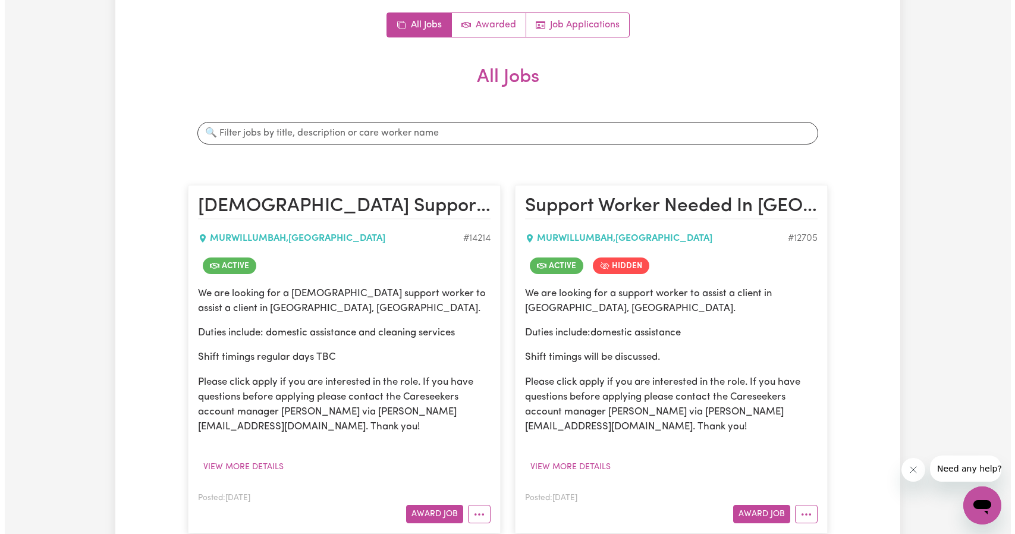
scroll to position [298, 0]
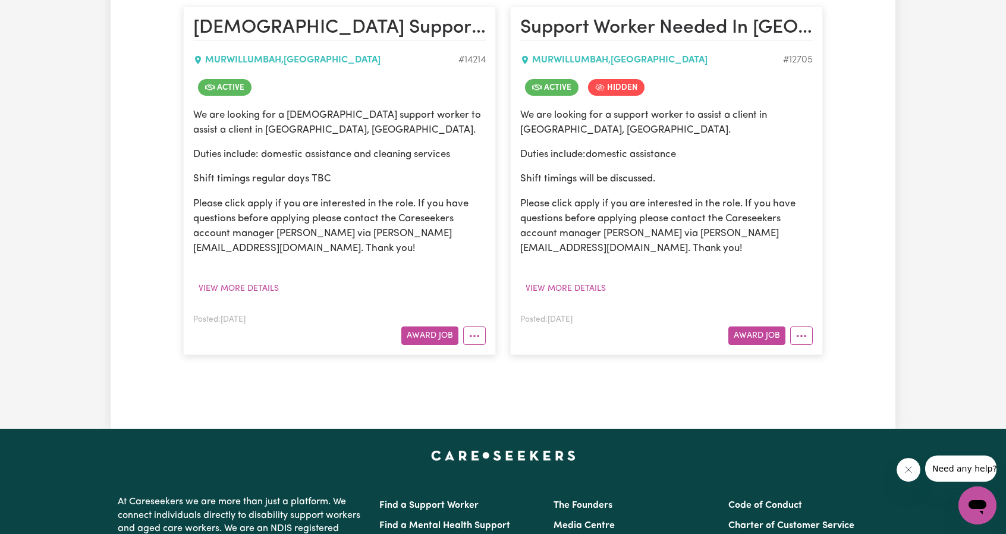
click at [801, 319] on div "Posted: Jul 12, 2024 Award Job View/Edit Contract Make Booking Un-hide Job Job …" at bounding box center [666, 328] width 292 height 33
click at [799, 326] on button "More options" at bounding box center [801, 335] width 23 height 18
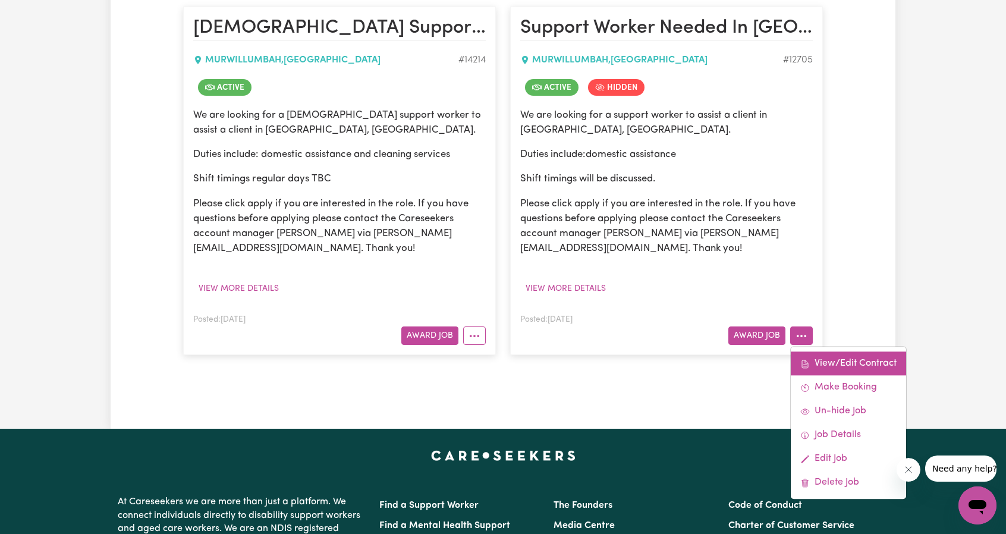
click at [824, 363] on link "View/Edit Contract" at bounding box center [848, 364] width 115 height 24
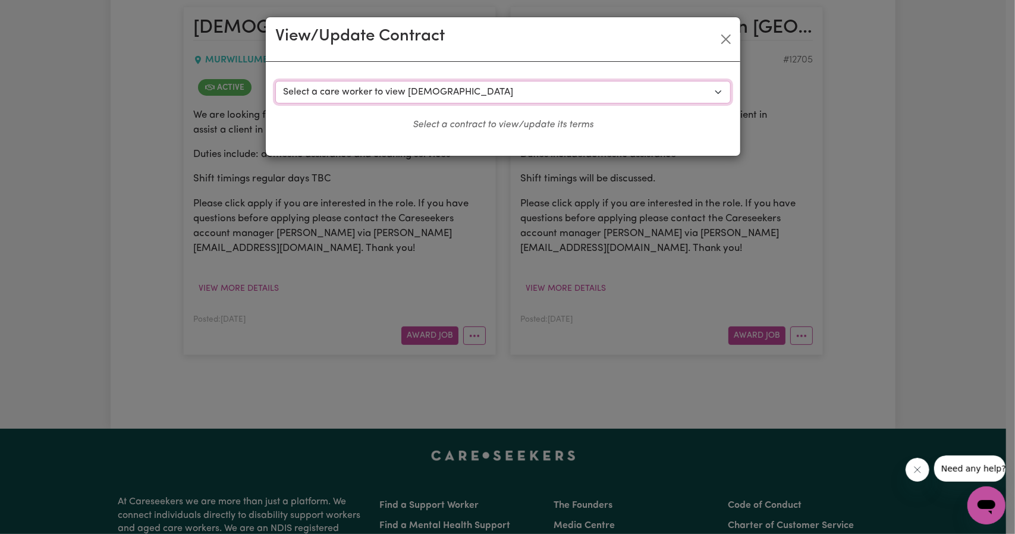
click at [602, 92] on select "Select a care worker to view contract #9319 - Sasha G (contract terminated) #93…" at bounding box center [502, 92] width 455 height 23
select select "9830"
click at [275, 81] on select "Select a care worker to view contract #9319 - Sasha G (contract terminated) #93…" at bounding box center [502, 92] width 455 height 23
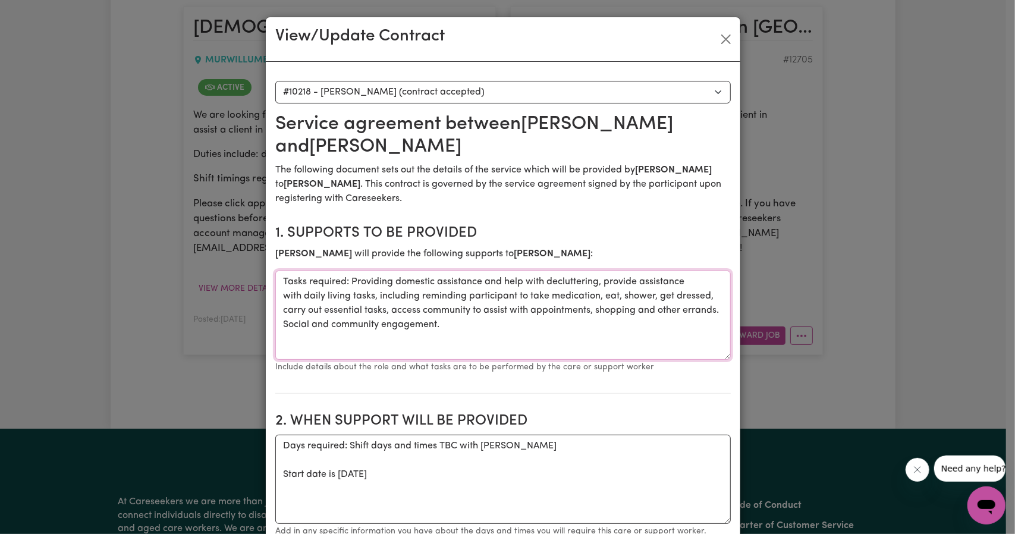
drag, startPoint x: 474, startPoint y: 322, endPoint x: 345, endPoint y: 280, distance: 135.7
click at [345, 280] on textarea "Tasks required: Providing domestic assistance and help with decluttering, provi…" at bounding box center [502, 314] width 455 height 89
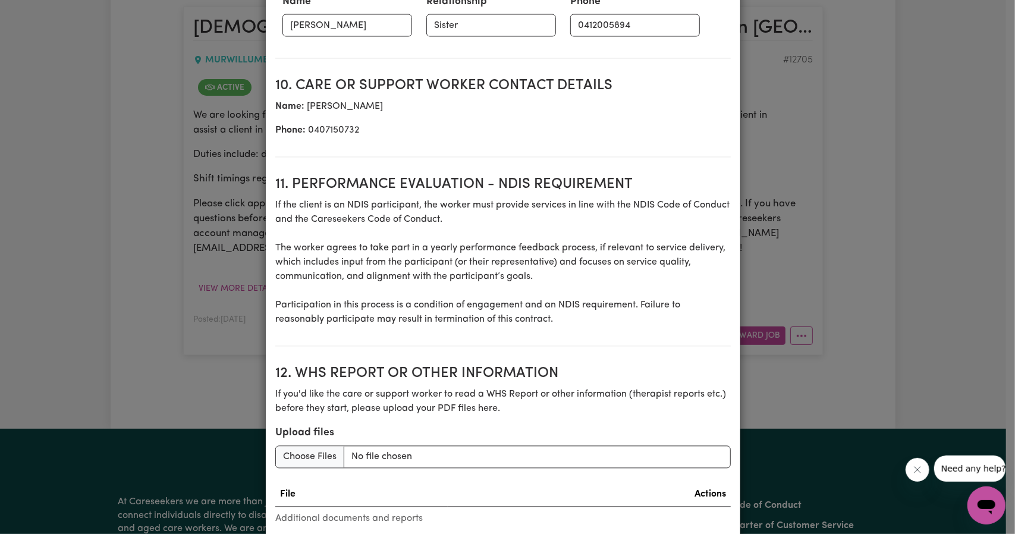
scroll to position [1531, 0]
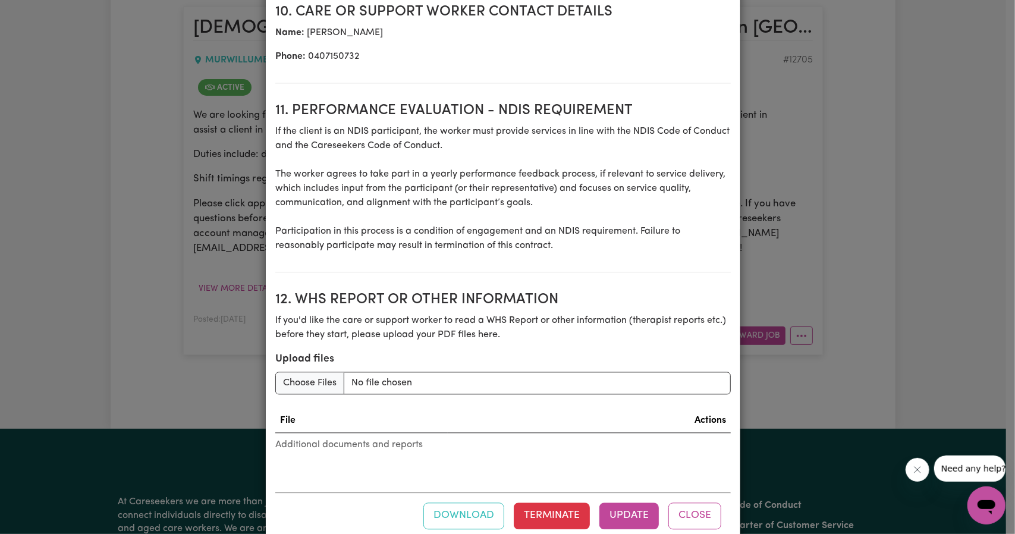
click at [700, 502] on button "Close" at bounding box center [694, 515] width 53 height 26
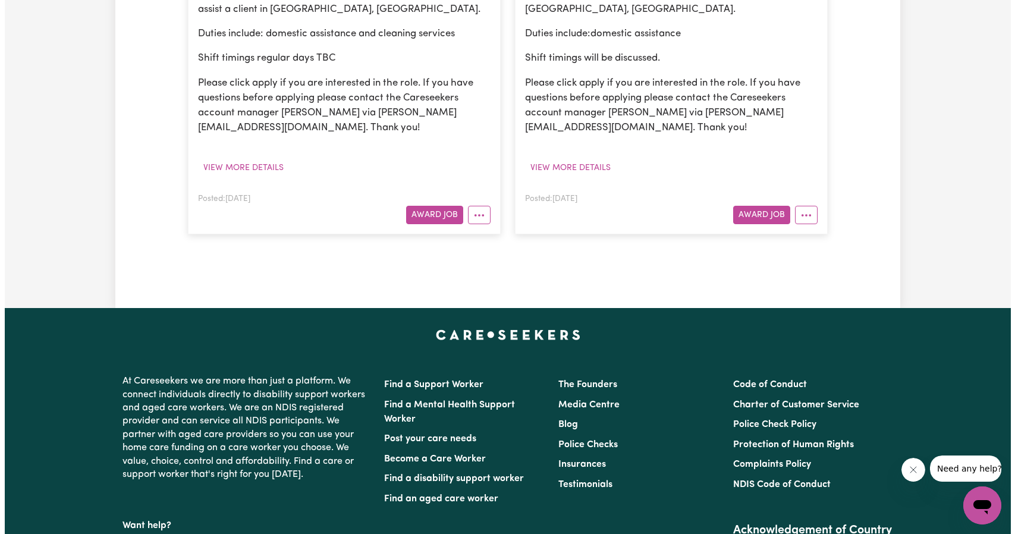
scroll to position [422, 0]
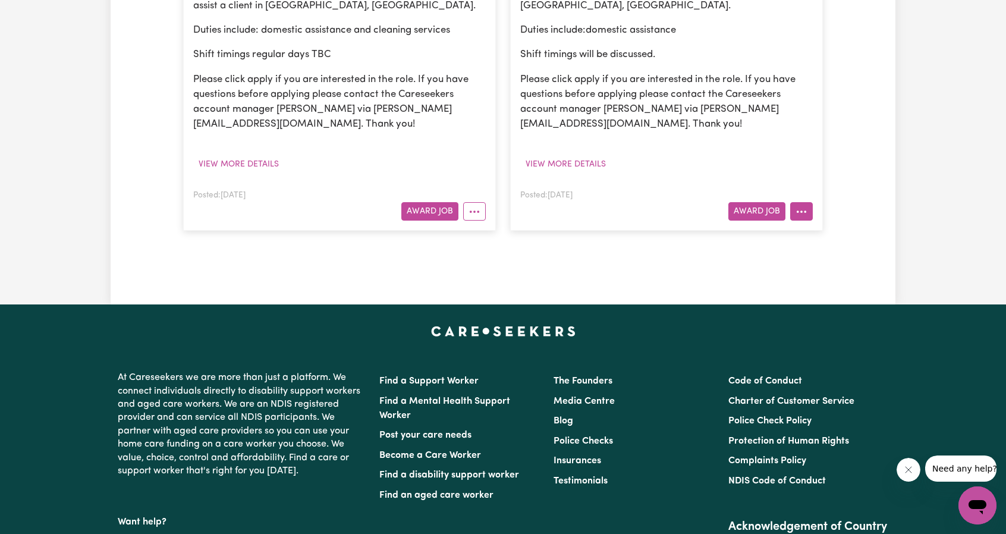
click at [798, 215] on icon "More options" at bounding box center [801, 212] width 12 height 12
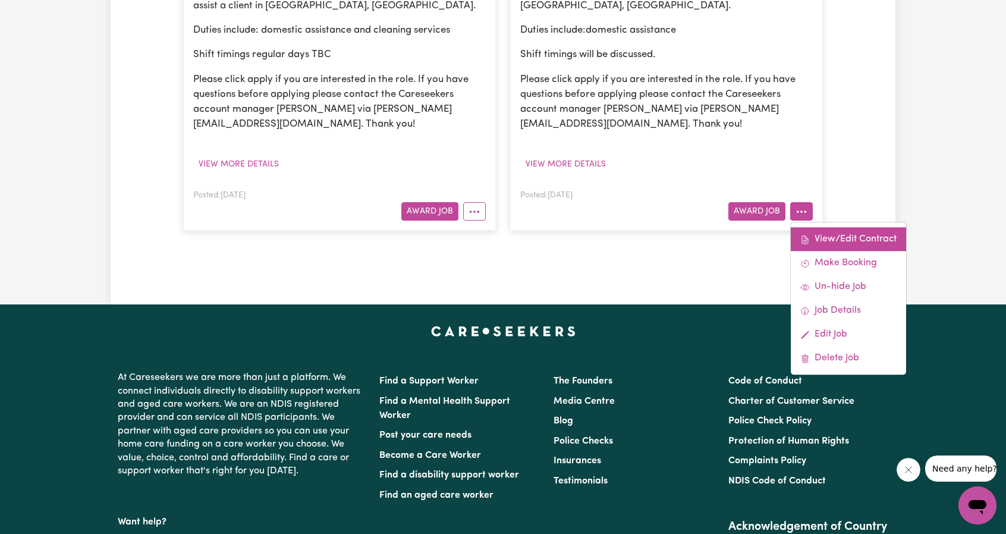
click at [805, 246] on link "View/Edit Contract" at bounding box center [848, 240] width 115 height 24
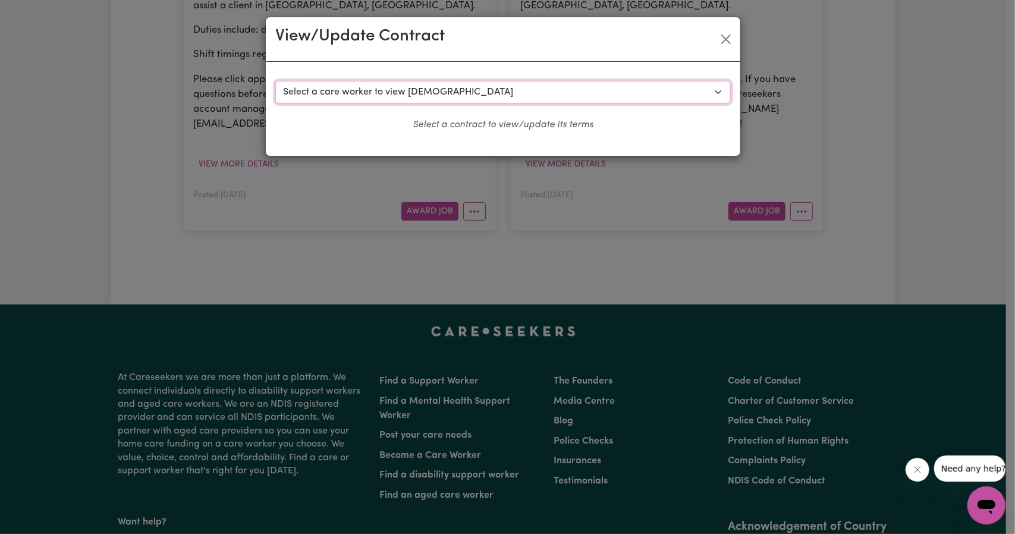
click at [471, 90] on select "Select a care worker to view contract #9319 - Sasha G (contract terminated) #93…" at bounding box center [502, 92] width 455 height 23
select select "9829"
click at [275, 81] on select "Select a care worker to view contract #9319 - Sasha G (contract terminated) #93…" at bounding box center [502, 92] width 455 height 23
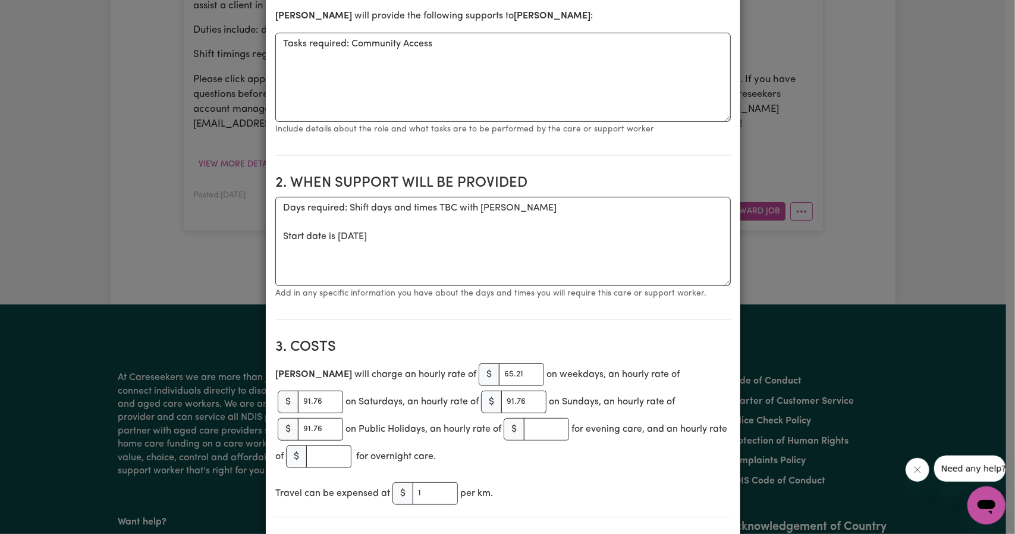
scroll to position [59, 0]
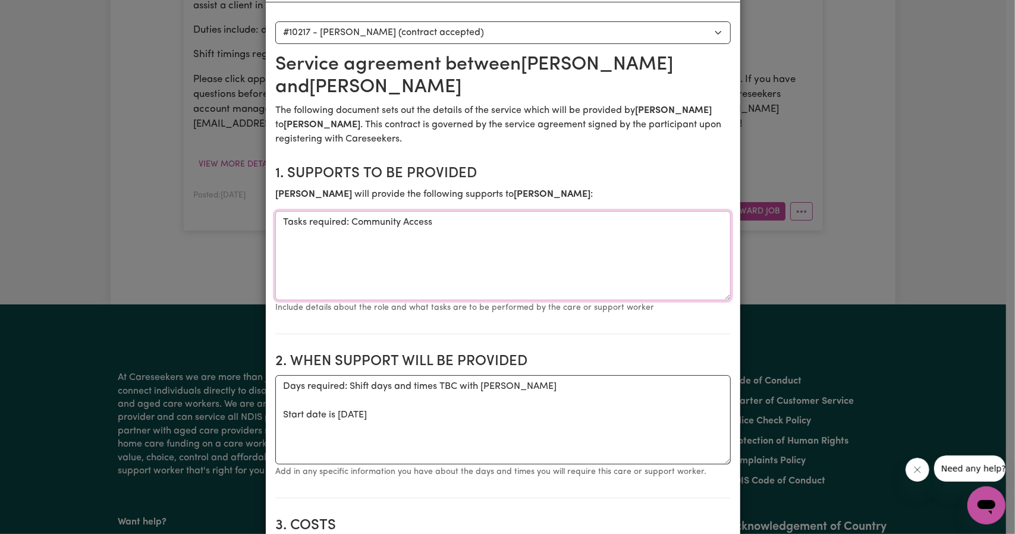
drag, startPoint x: 460, startPoint y: 226, endPoint x: 268, endPoint y: 223, distance: 192.6
click at [243, 205] on div "View/Update Contract Select a contract to view Select a care worker to view con…" at bounding box center [507, 267] width 1015 height 534
paste textarea "Providing domestic assistance and help with decluttering, provide assistance wi…"
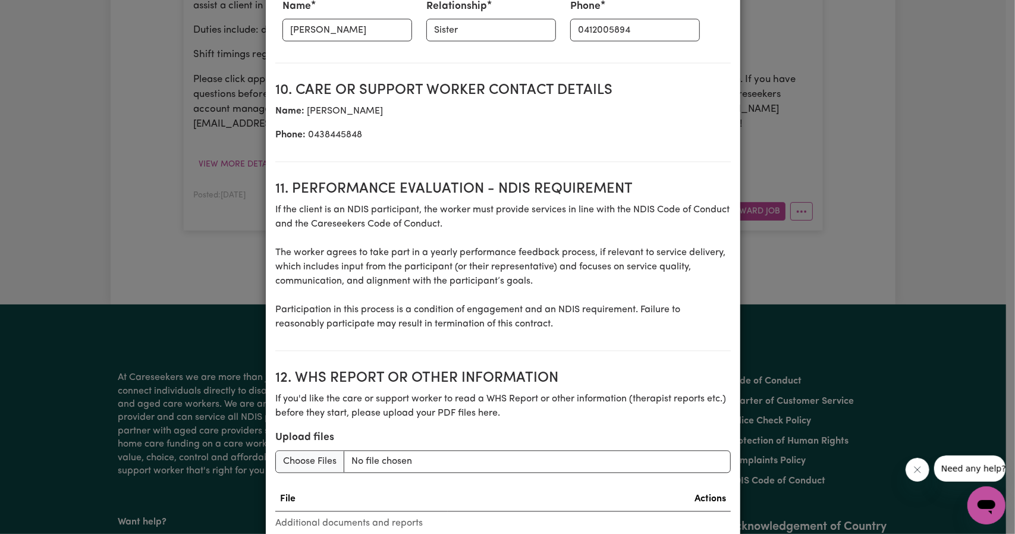
scroll to position [1531, 0]
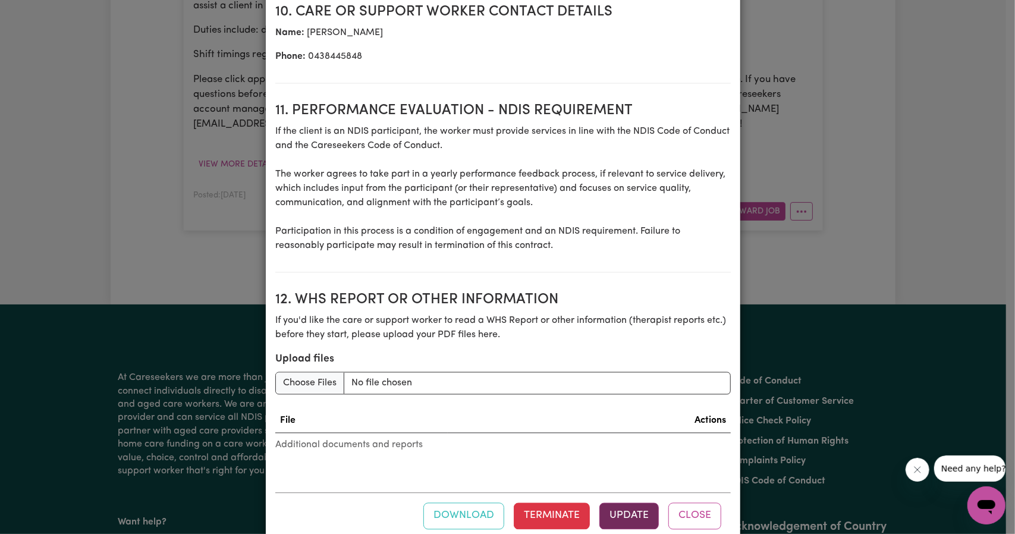
type textarea "Providing domestic assistance and help with decluttering, provide assistance wi…"
click at [622, 502] on button "Update" at bounding box center [628, 515] width 59 height 26
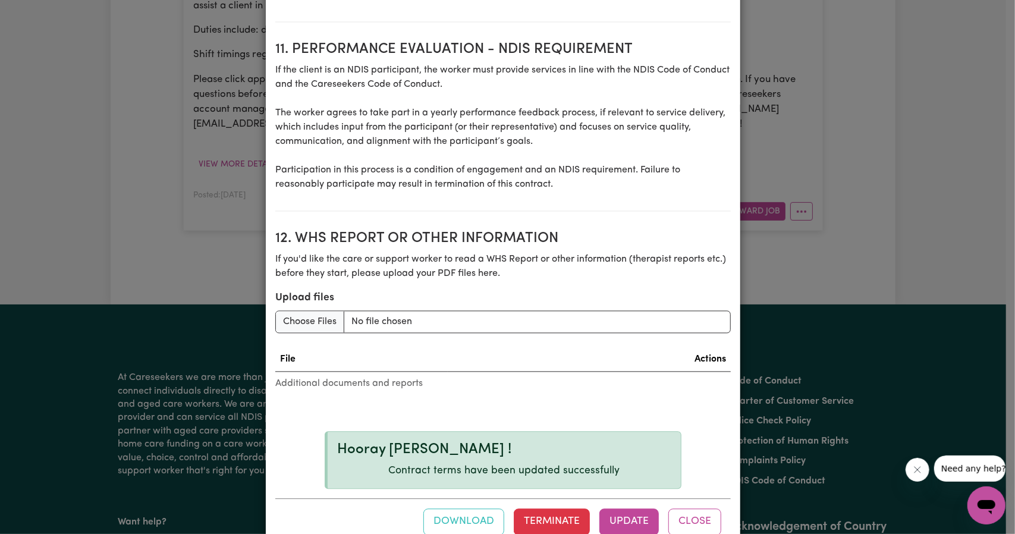
scroll to position [1598, 0]
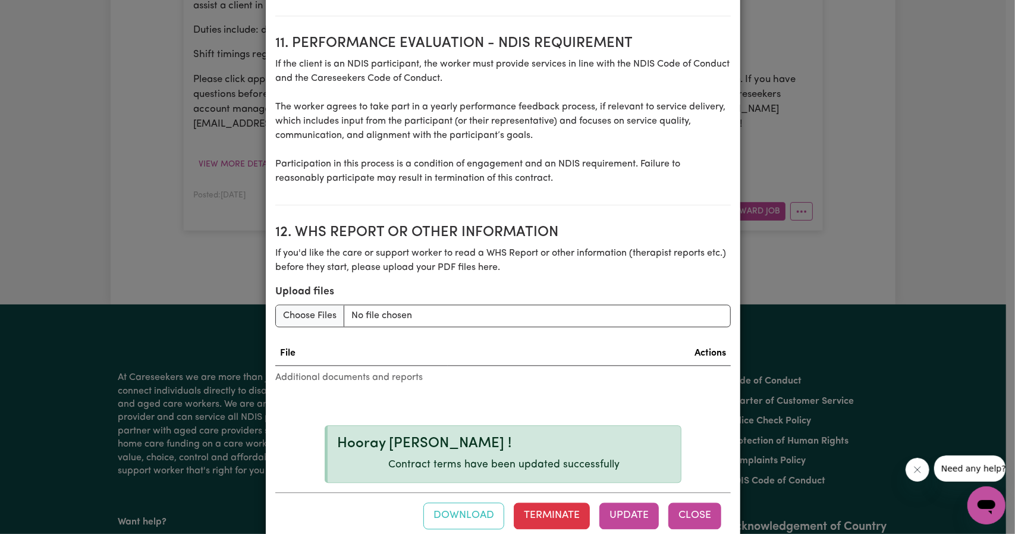
click at [707, 502] on button "Close" at bounding box center [694, 515] width 53 height 26
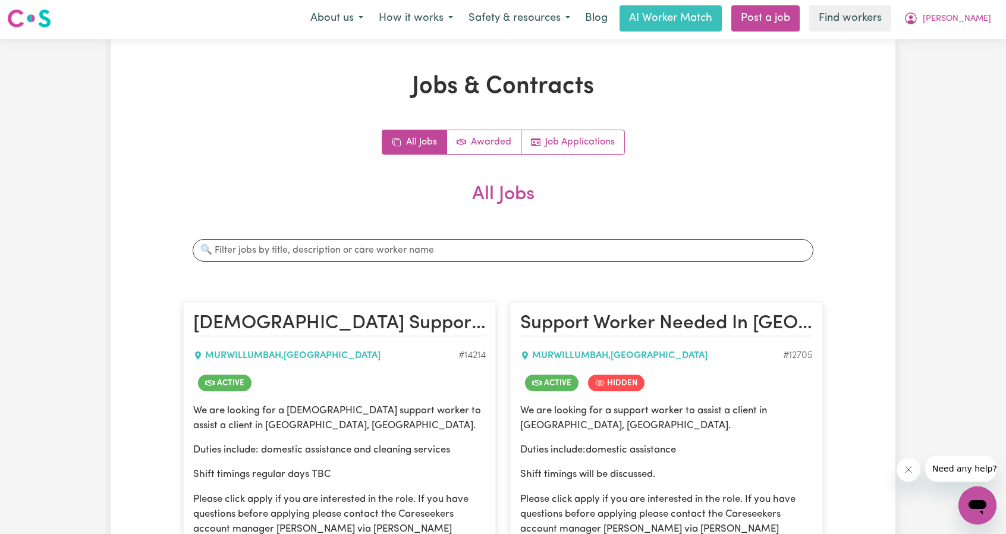
scroll to position [0, 0]
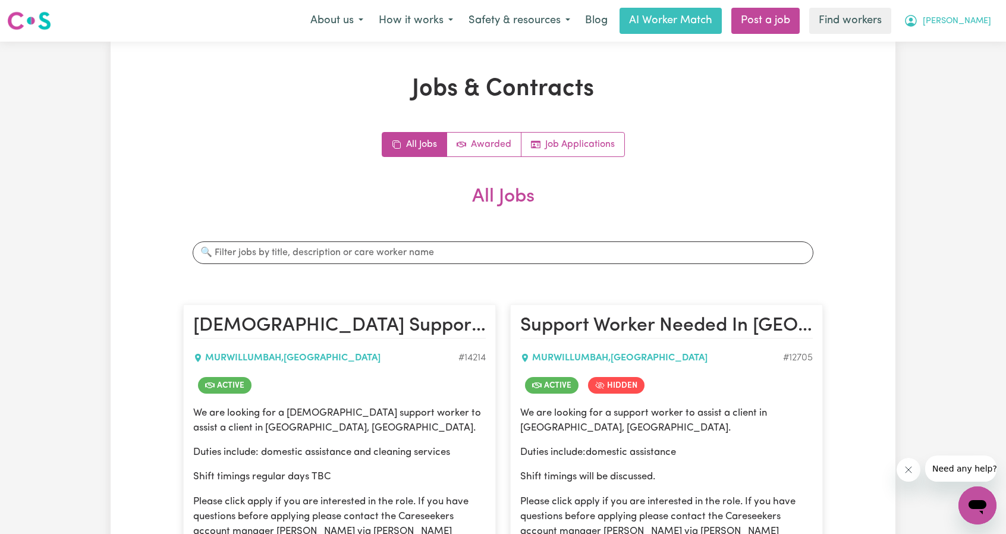
click at [972, 24] on span "Catherine" at bounding box center [957, 21] width 68 height 13
click at [946, 46] on link "My Dashboard" at bounding box center [951, 46] width 94 height 23
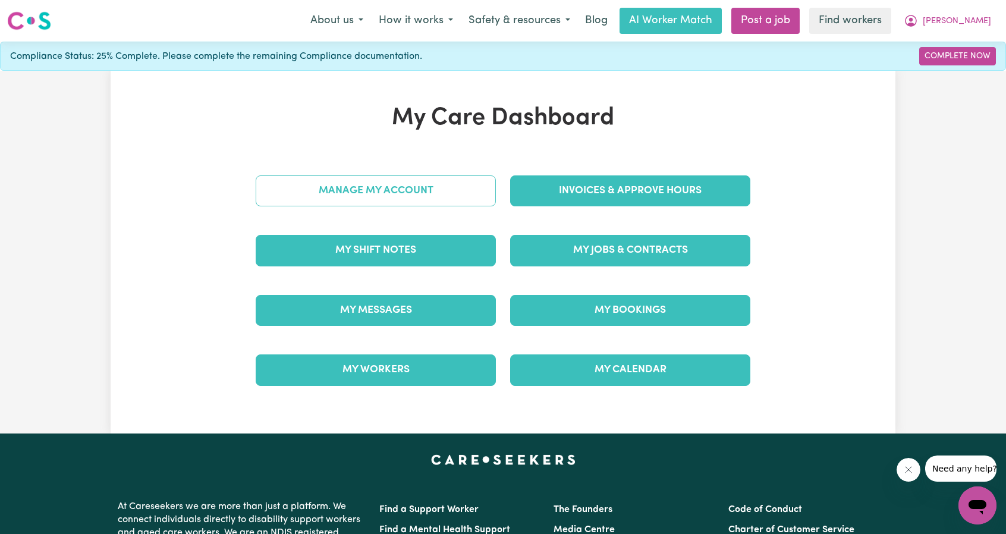
click at [464, 175] on div "Manage My Account" at bounding box center [375, 190] width 254 height 59
click at [423, 193] on link "Manage My Account" at bounding box center [376, 190] width 240 height 31
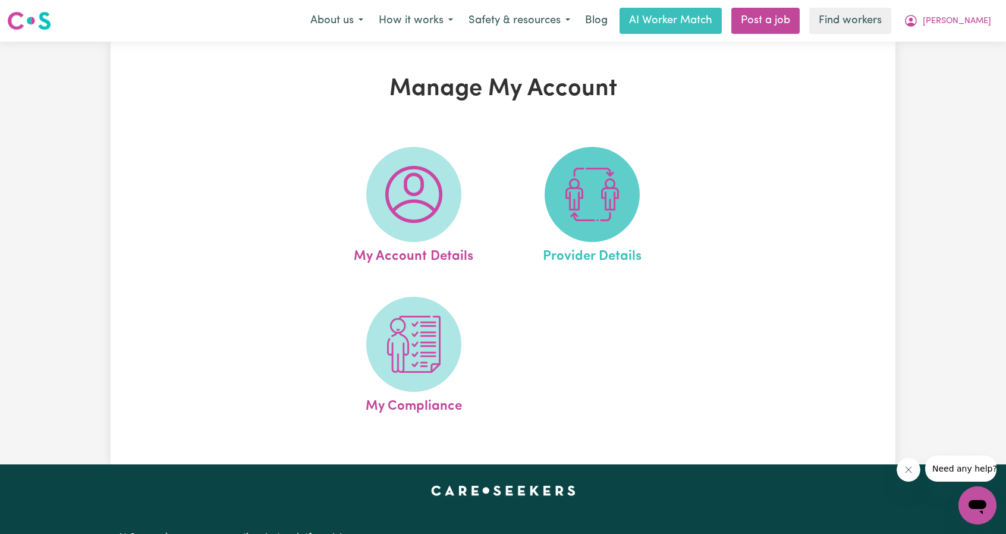
click at [588, 207] on img at bounding box center [592, 194] width 57 height 57
select select "NDIS_FUNDING_AGENCY_MANAGED"
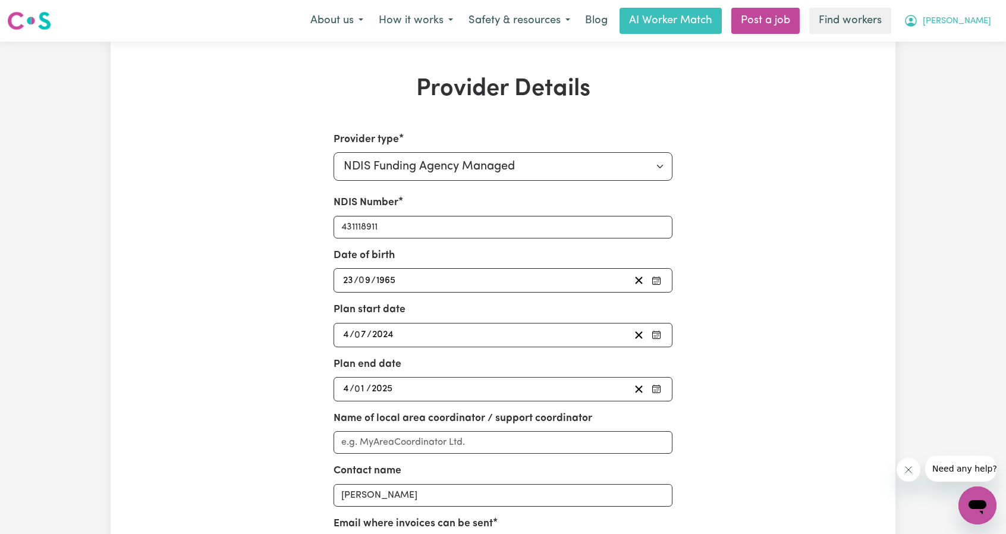
click at [958, 20] on span "Catherine" at bounding box center [957, 21] width 68 height 13
click at [950, 35] on link "My Dashboard" at bounding box center [951, 46] width 94 height 23
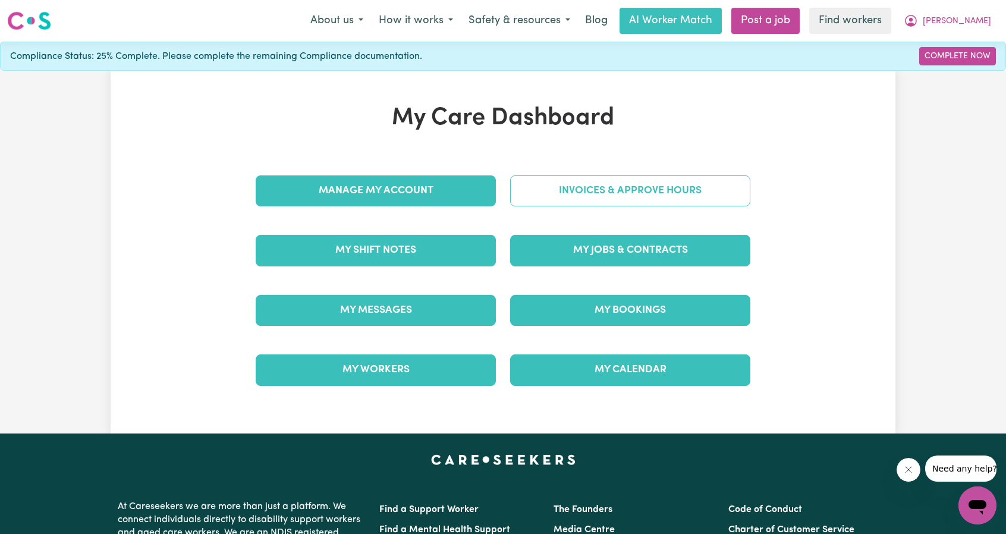
click at [688, 180] on link "Invoices & Approve Hours" at bounding box center [630, 190] width 240 height 31
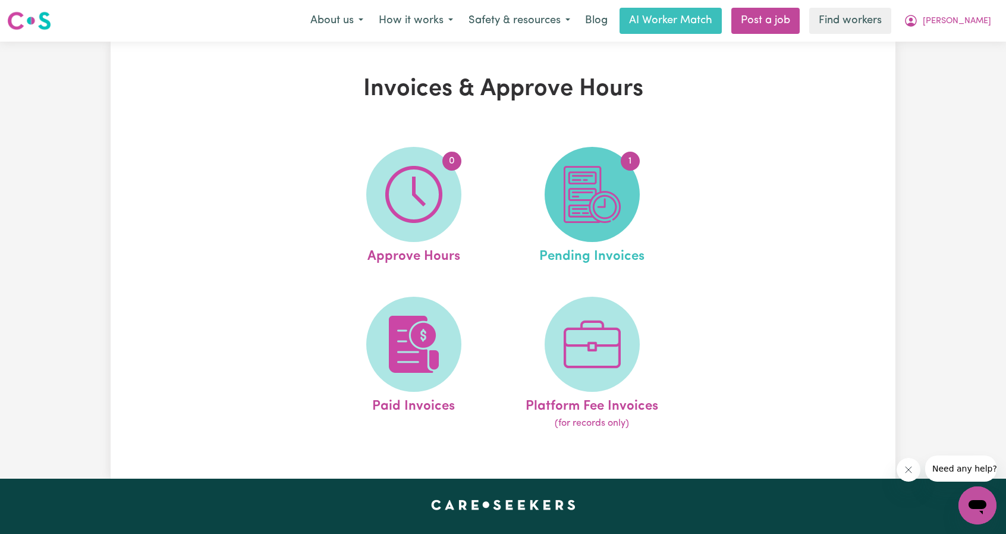
click at [629, 196] on span "1" at bounding box center [592, 194] width 95 height 95
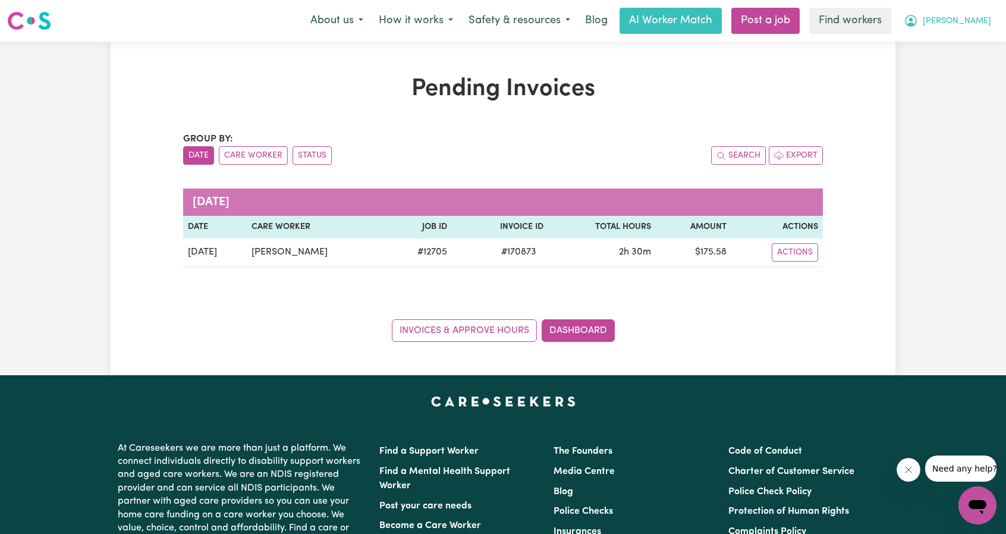
click at [917, 23] on icon "My Account" at bounding box center [911, 21] width 12 height 12
click at [943, 39] on link "My Dashboard" at bounding box center [951, 46] width 94 height 23
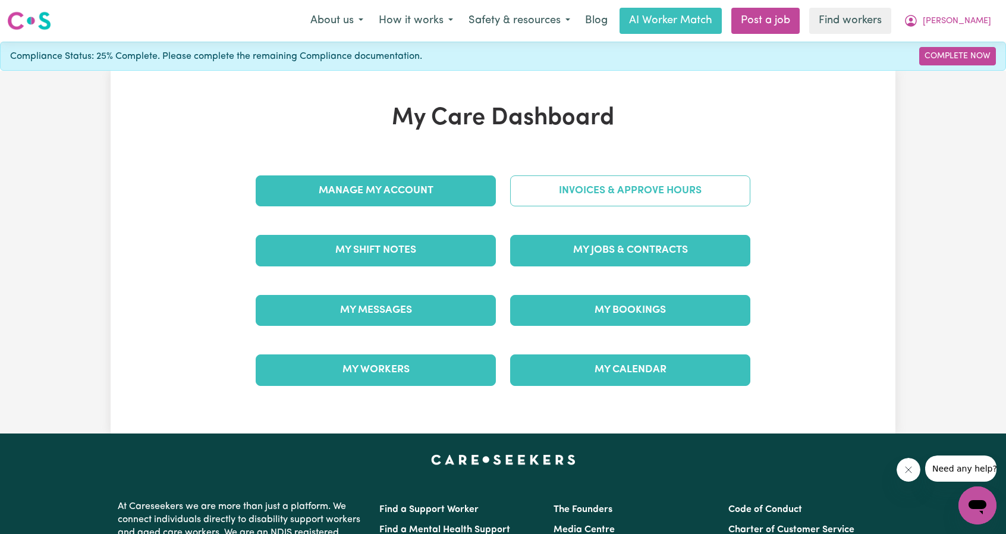
click at [610, 184] on link "Invoices & Approve Hours" at bounding box center [630, 190] width 240 height 31
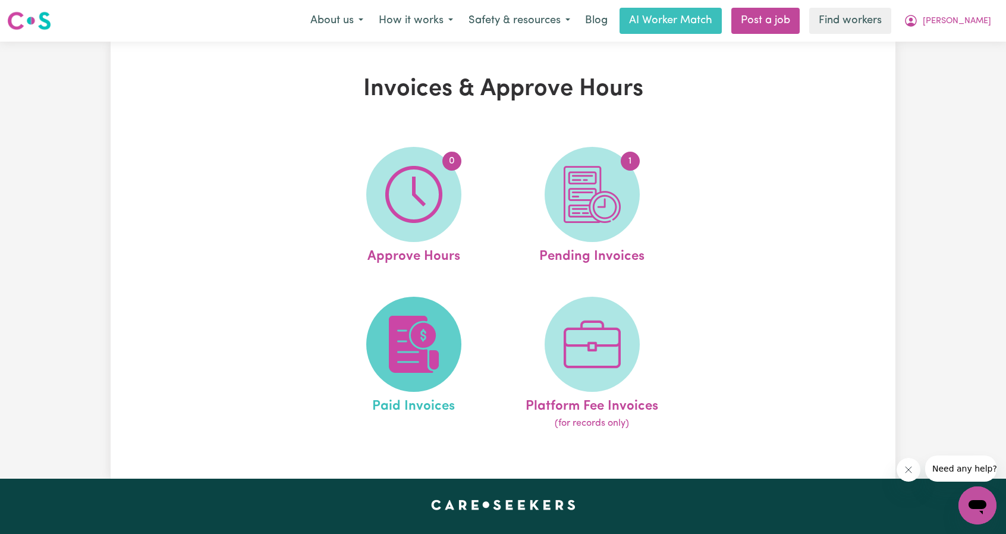
click at [415, 304] on span at bounding box center [413, 344] width 95 height 95
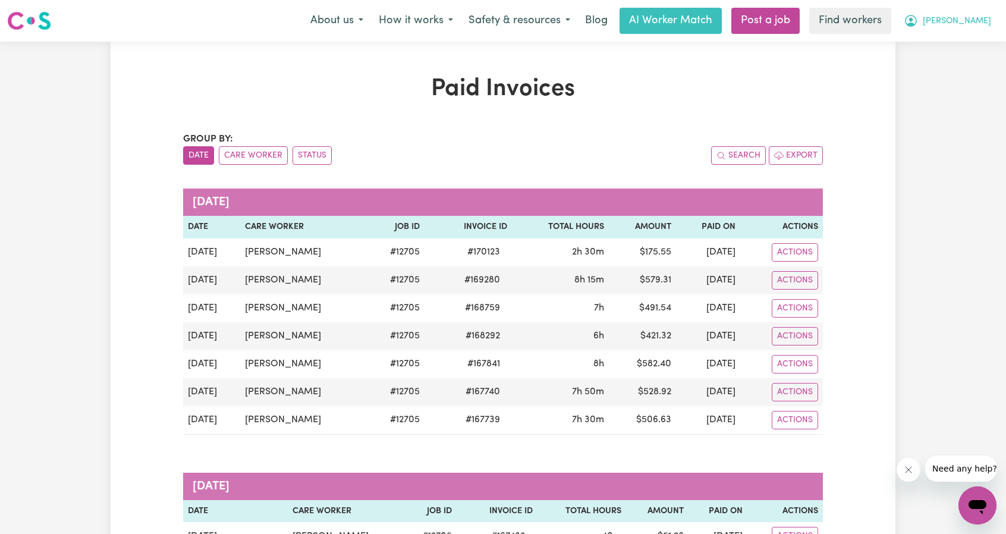
click at [962, 32] on button "Catherine" at bounding box center [947, 20] width 103 height 25
click at [940, 64] on link "Logout" at bounding box center [951, 68] width 94 height 23
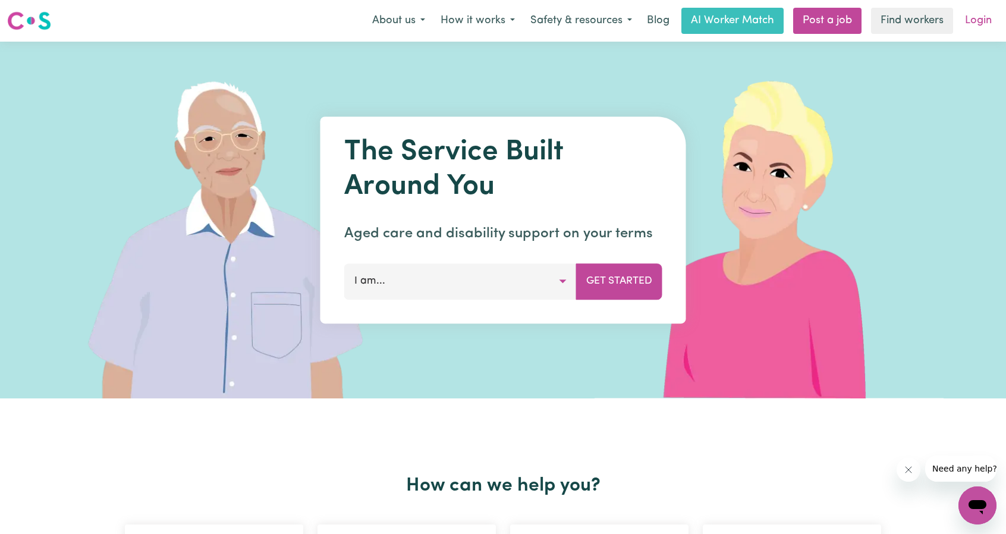
click at [988, 17] on link "Login" at bounding box center [978, 21] width 41 height 26
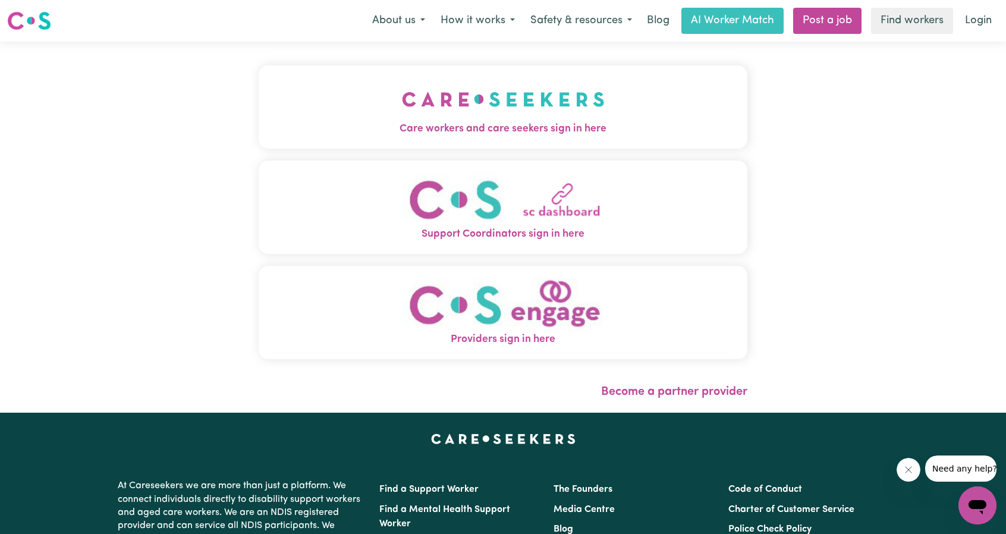
click at [341, 125] on span "Care workers and care seekers sign in here" at bounding box center [503, 128] width 489 height 15
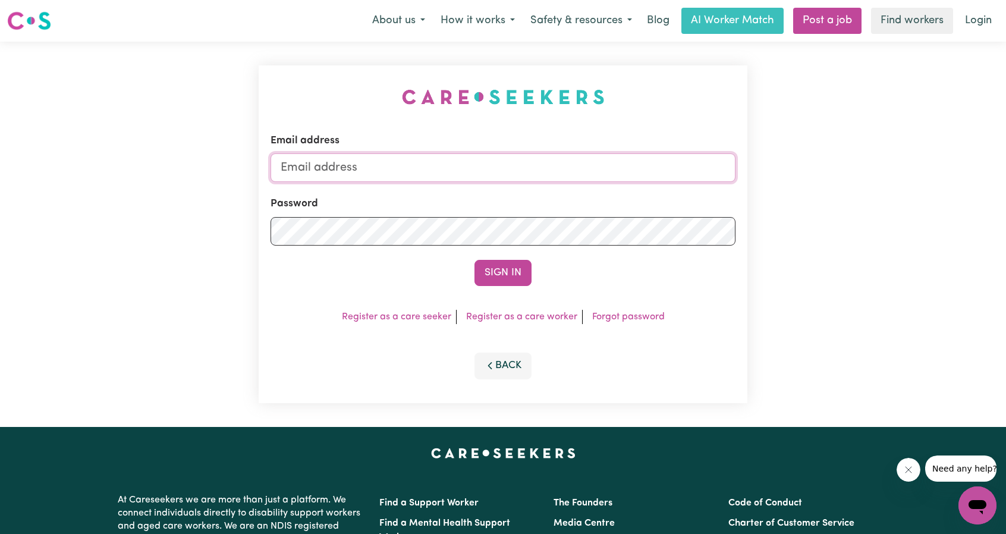
click at [453, 162] on input "Email address" at bounding box center [502, 167] width 465 height 29
drag, startPoint x: 342, startPoint y: 172, endPoint x: 566, endPoint y: 196, distance: 224.8
click at [594, 191] on form "Email address superuser~ethan@careseekers.com.au Password Sign In" at bounding box center [502, 209] width 465 height 153
type input "superuser~tflaton@hotmail.com"
click at [495, 263] on button "Sign In" at bounding box center [502, 273] width 57 height 26
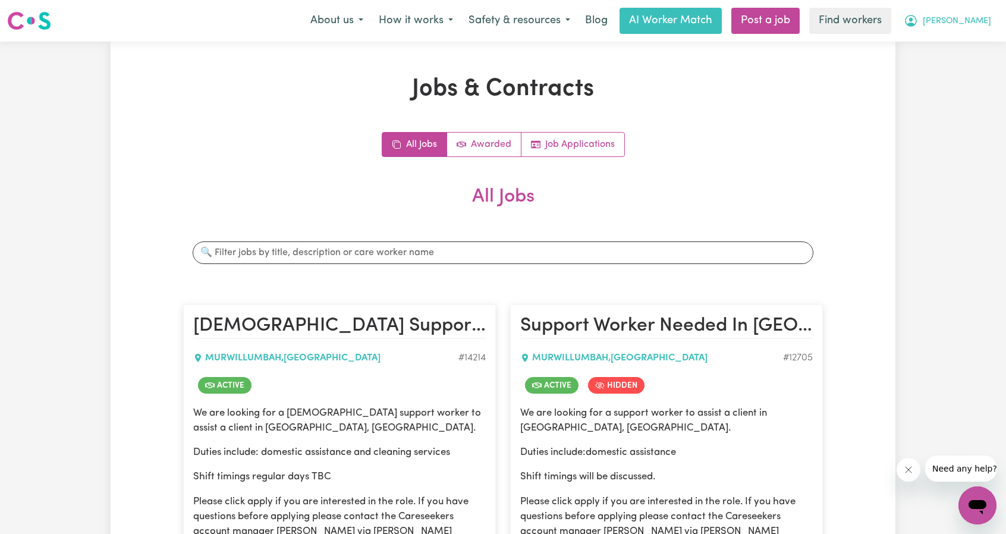
click at [975, 24] on span "Catherine" at bounding box center [957, 21] width 68 height 13
drag, startPoint x: 964, startPoint y: 33, endPoint x: 954, endPoint y: 41, distance: 12.7
click at [954, 41] on link "My Dashboard" at bounding box center [951, 46] width 94 height 23
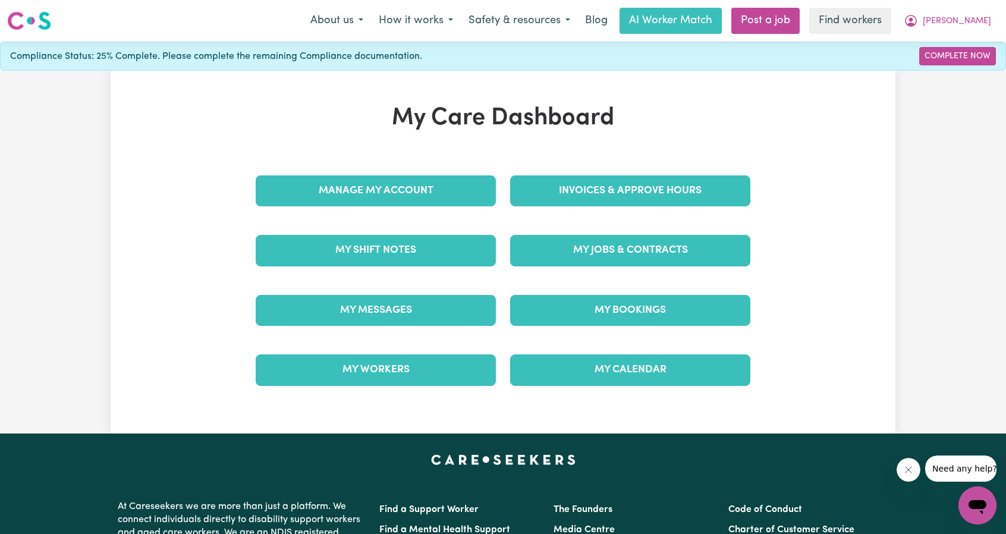
click at [646, 161] on div "Invoices & Approve Hours" at bounding box center [630, 190] width 254 height 59
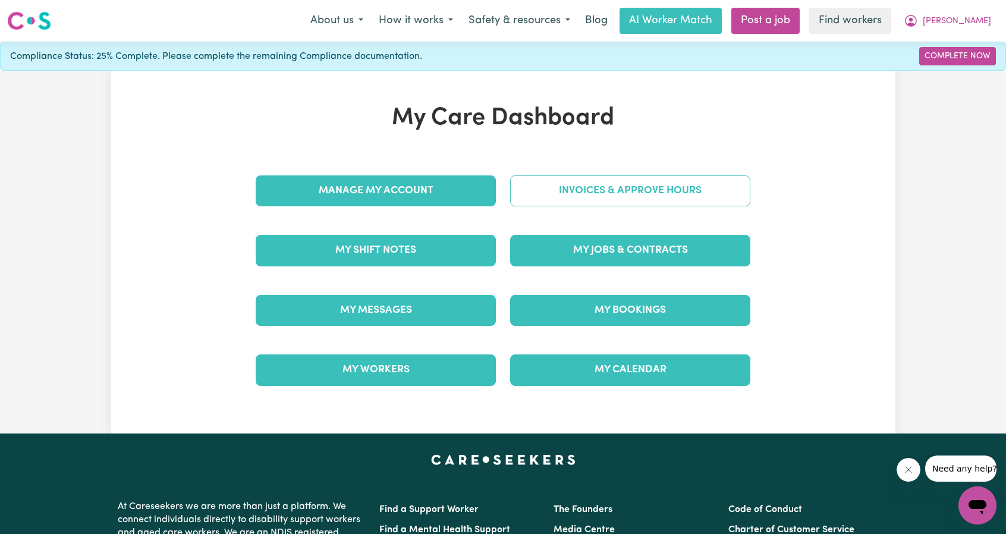
click at [630, 190] on link "Invoices & Approve Hours" at bounding box center [630, 190] width 240 height 31
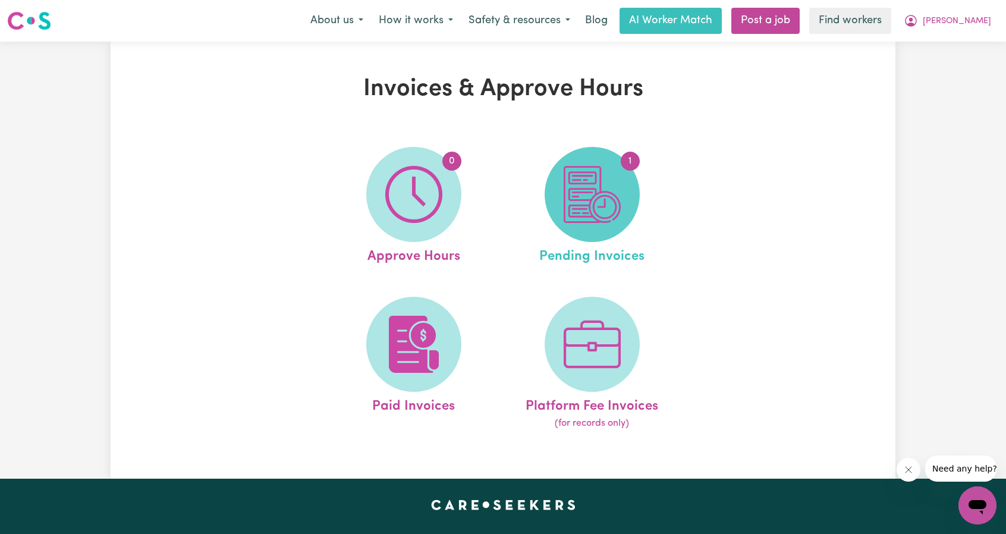
click at [578, 197] on img at bounding box center [592, 194] width 57 height 57
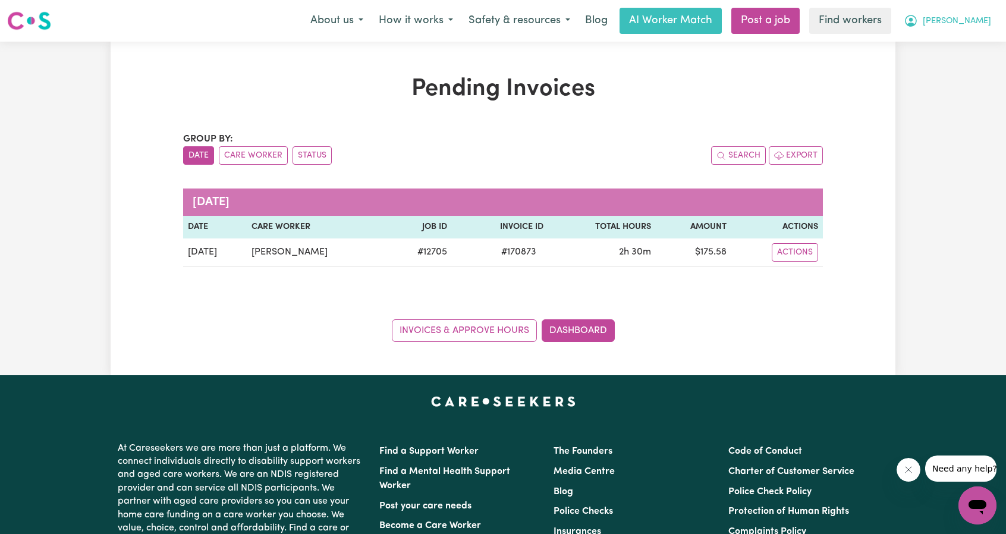
click at [974, 21] on span "Catherine" at bounding box center [957, 21] width 68 height 13
click at [947, 45] on link "My Dashboard" at bounding box center [951, 46] width 94 height 23
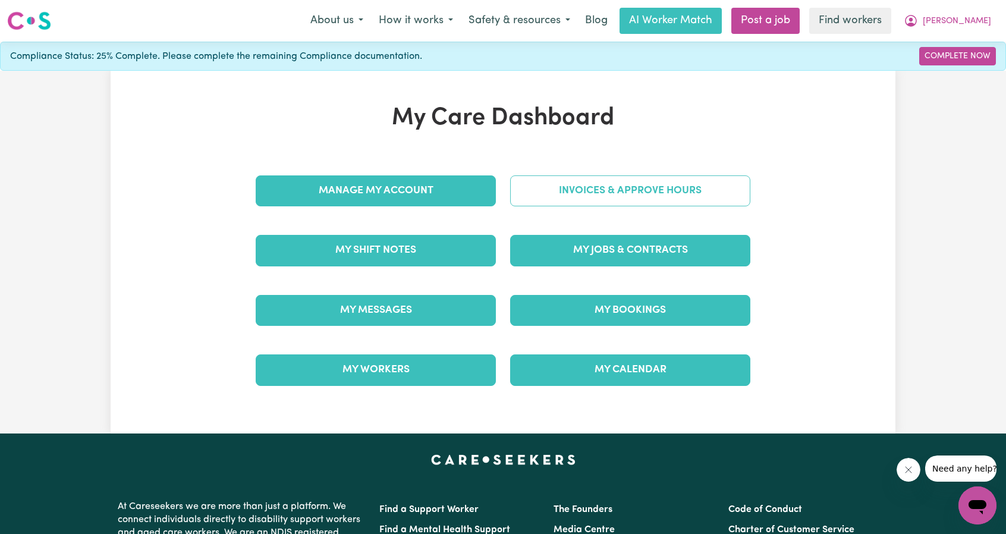
click at [625, 185] on link "Invoices & Approve Hours" at bounding box center [630, 190] width 240 height 31
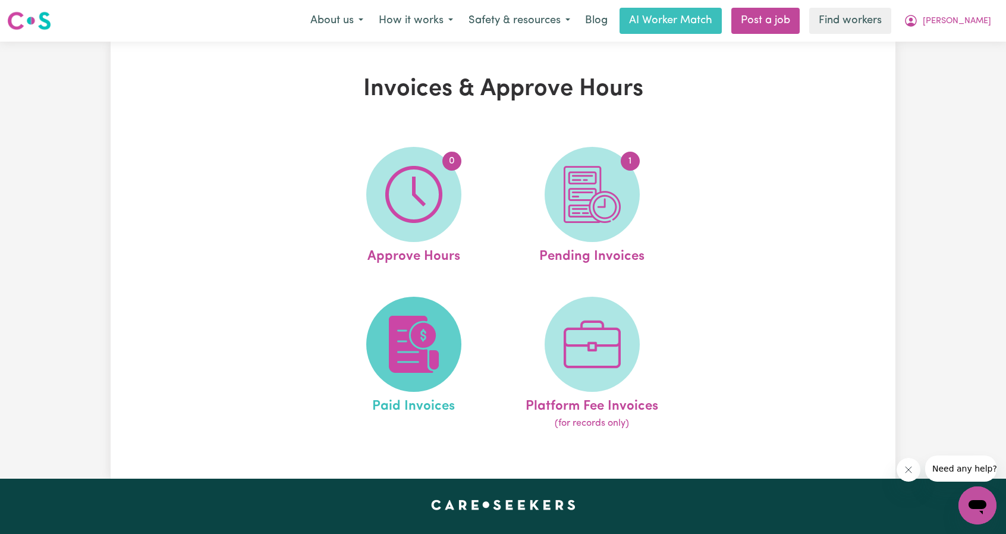
click at [403, 333] on img at bounding box center [413, 344] width 57 height 57
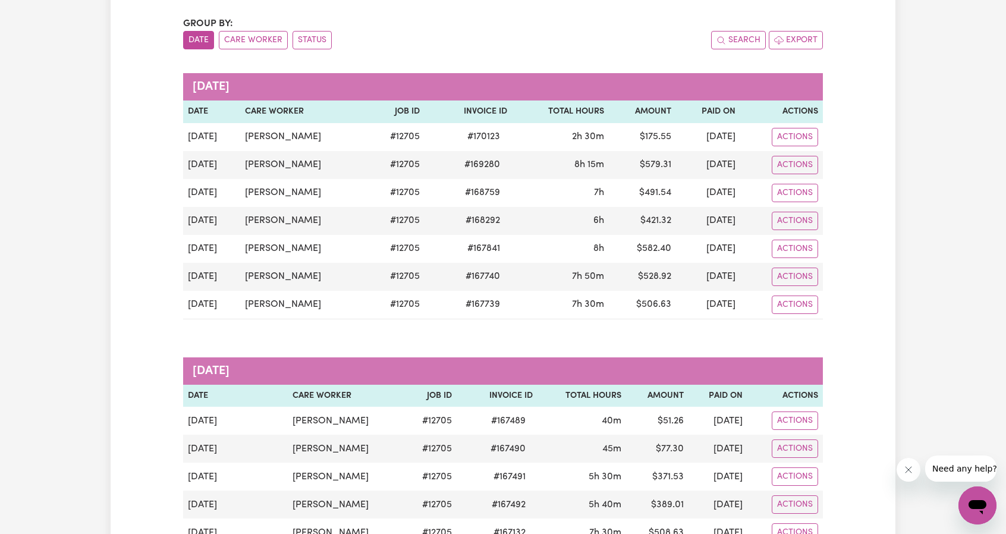
scroll to position [119, 0]
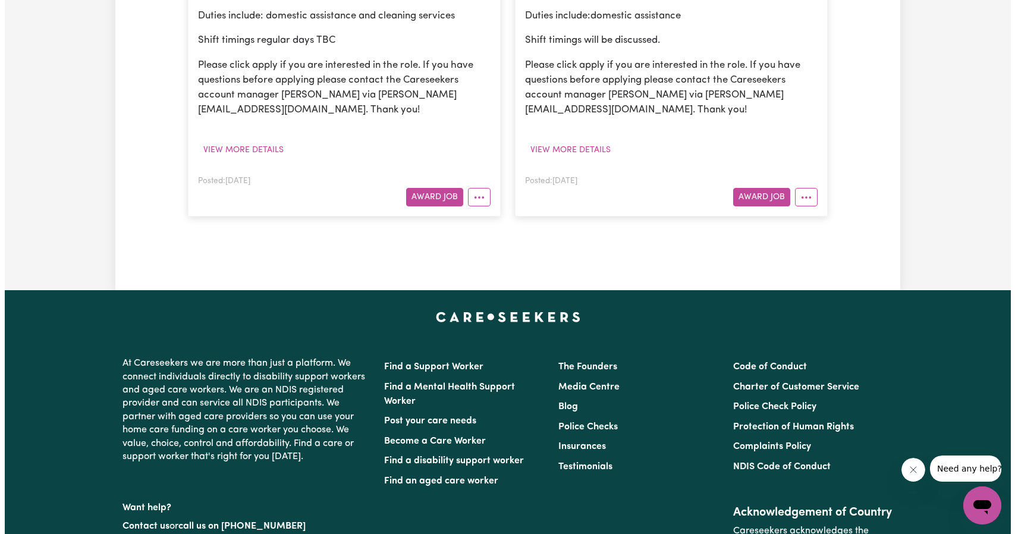
scroll to position [357, 0]
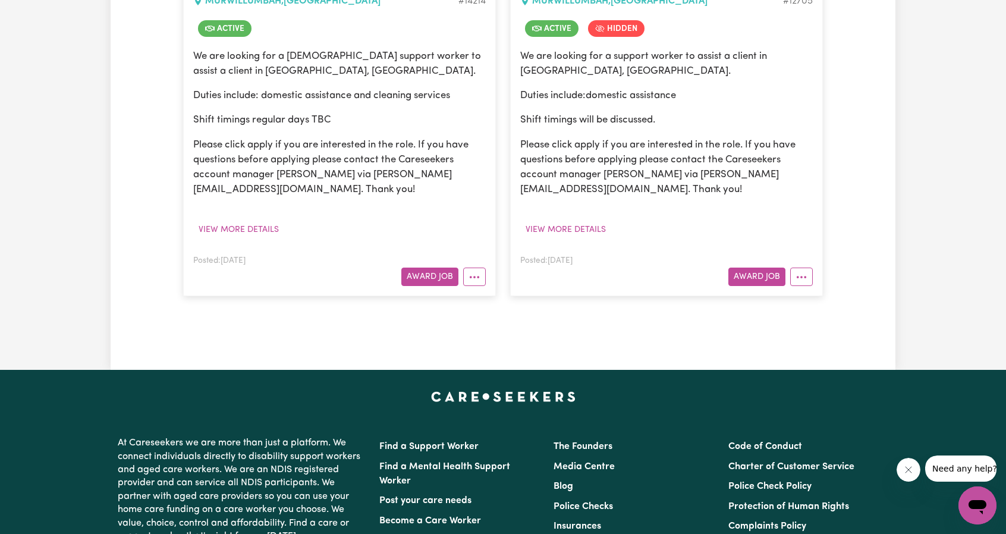
click at [808, 290] on article "Support Worker Needed In Murwillumbah, NSW MURWILLUMBAH , New South Wales # 127…" at bounding box center [666, 122] width 313 height 348
click at [804, 288] on article "Support Worker Needed In Murwillumbah, NSW MURWILLUMBAH , New South Wales # 127…" at bounding box center [666, 122] width 313 height 348
click at [797, 276] on circle "More options" at bounding box center [798, 277] width 2 height 2
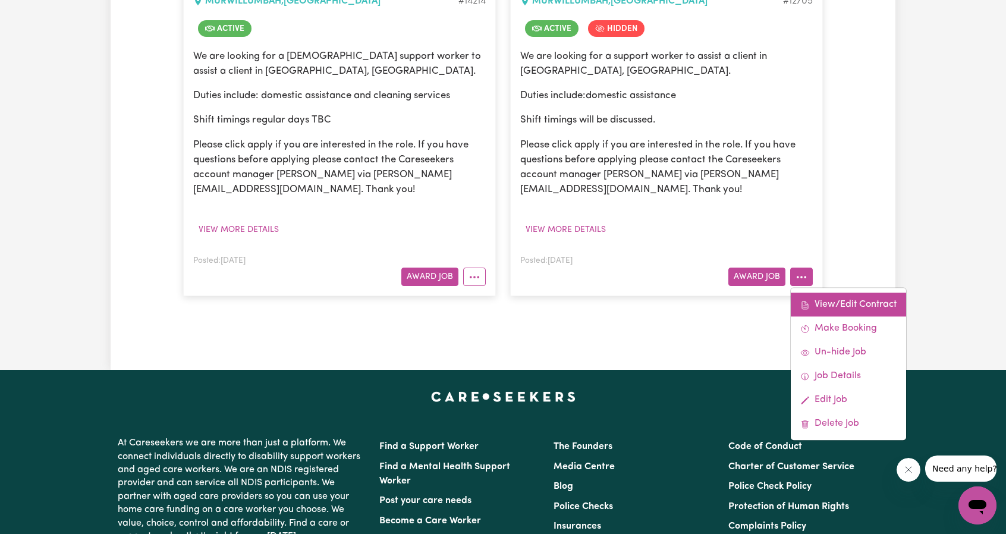
click at [801, 298] on span at bounding box center [805, 305] width 10 height 14
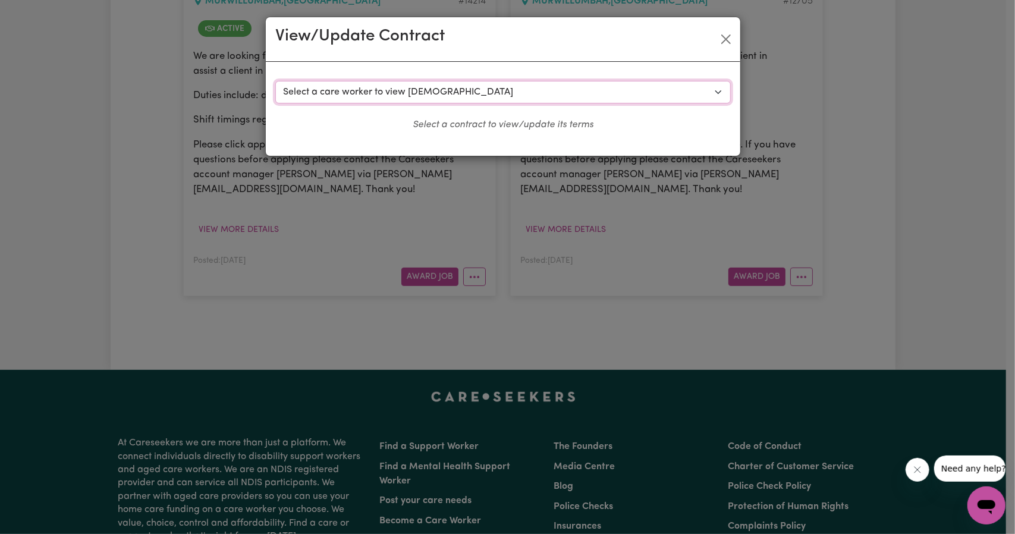
click at [553, 97] on select "Select a care worker to view contract #9319 - Sasha G (contract terminated) #93…" at bounding box center [502, 92] width 455 height 23
select select "8932"
click at [275, 81] on select "Select a care worker to view contract #9319 - Sasha G (contract terminated) #93…" at bounding box center [502, 92] width 455 height 23
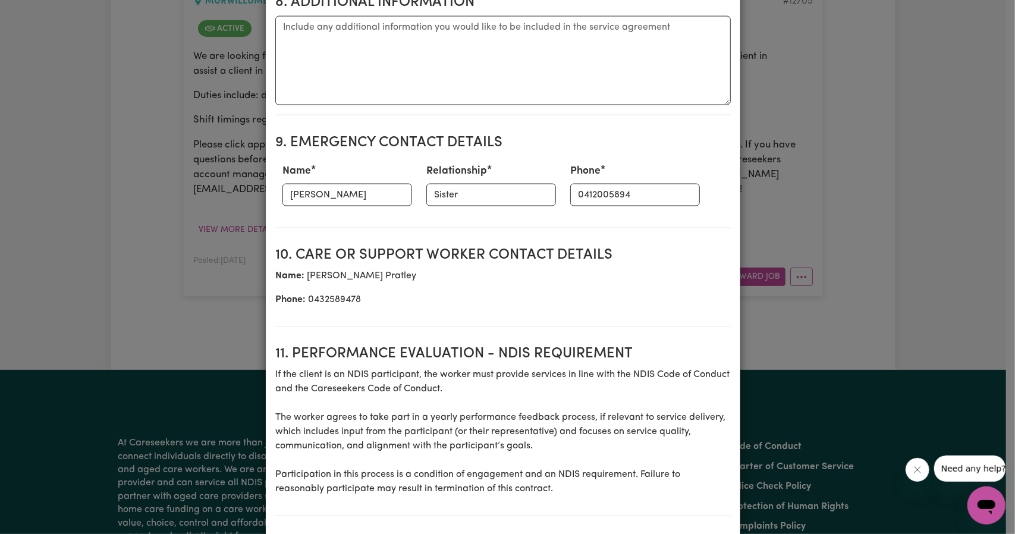
scroll to position [1427, 0]
